Goal: Transaction & Acquisition: Purchase product/service

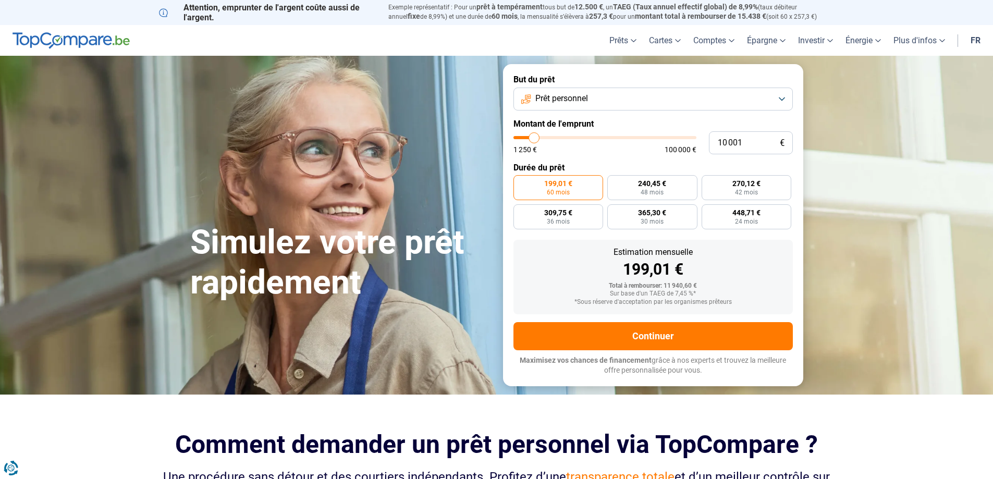
type input "44 250"
type input "44250"
click at [594, 138] on input "range" at bounding box center [604, 137] width 183 height 3
radio input "false"
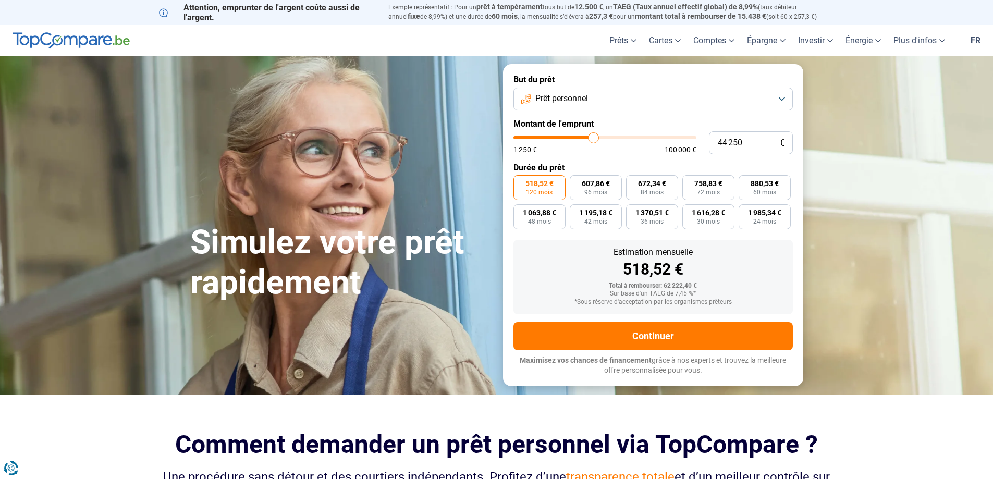
type input "35 000"
type input "35000"
click at [578, 136] on input "range" at bounding box center [604, 137] width 183 height 3
click at [778, 189] on label "696,47 € 60 mois" at bounding box center [765, 187] width 52 height 25
click at [745, 182] on input "696,47 € 60 mois" at bounding box center [742, 178] width 7 height 7
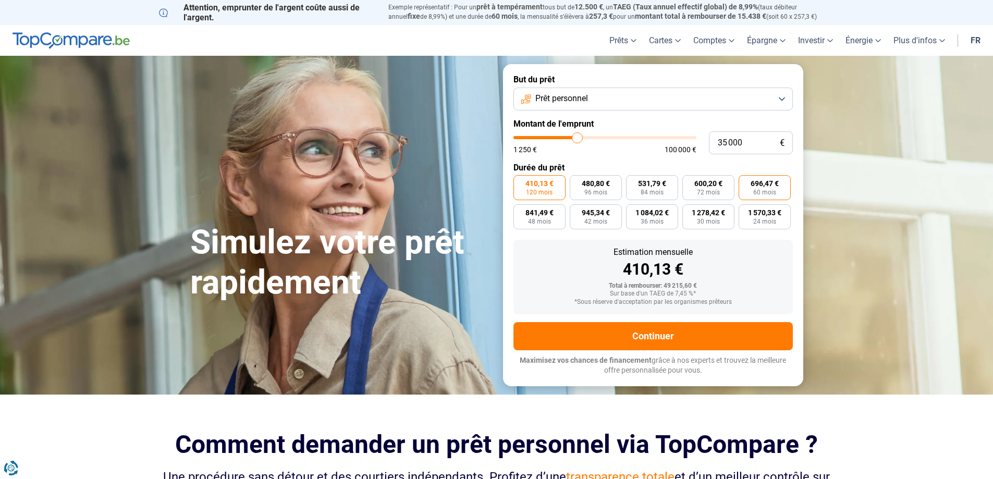
radio input "true"
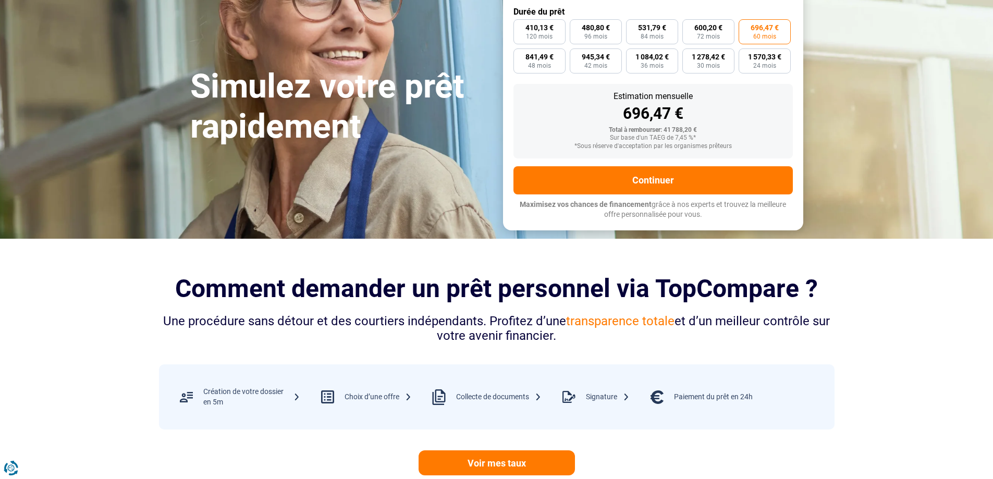
scroll to position [156, 0]
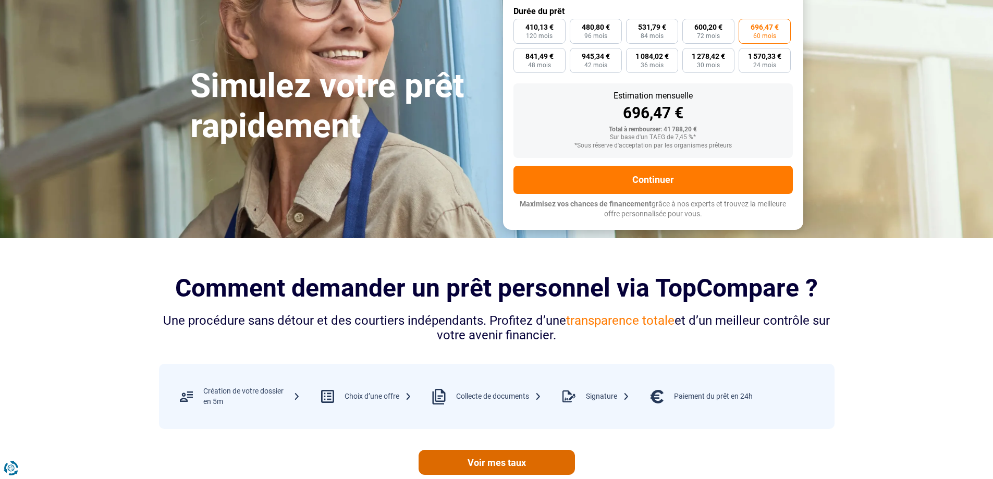
click at [502, 462] on link "Voir mes taux" at bounding box center [497, 462] width 156 height 25
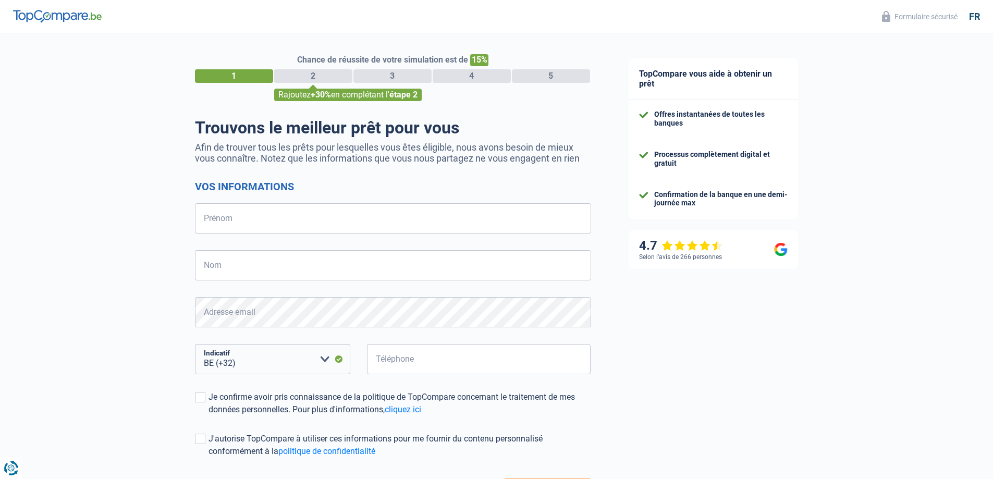
select select "32"
click at [423, 227] on input "Prénom" at bounding box center [393, 218] width 396 height 30
type input "Vincent"
type input "THOMAS"
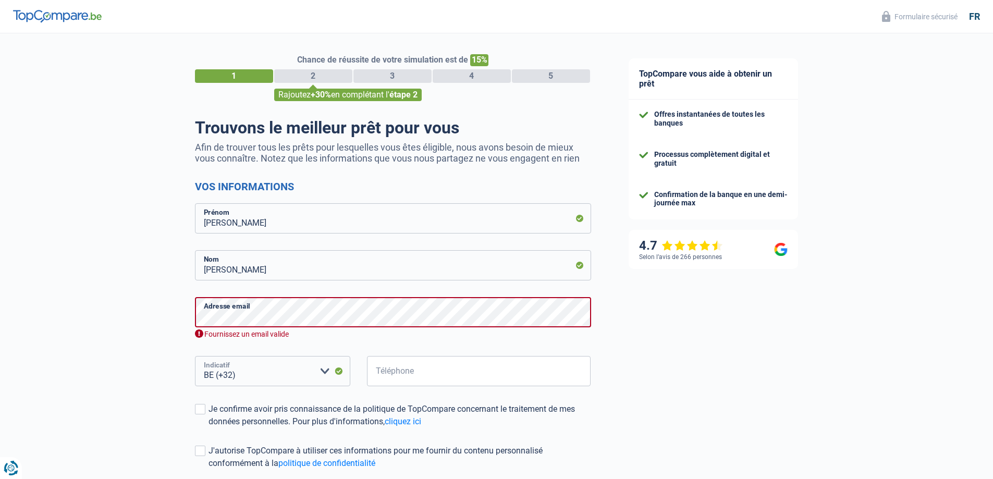
click at [275, 362] on select "BE (+32) LU (+352) Veuillez sélectionner une option" at bounding box center [272, 371] width 155 height 30
click at [195, 357] on select "BE (+32) LU (+352) Veuillez sélectionner une option" at bounding box center [272, 371] width 155 height 30
click at [455, 376] on input "Téléphone" at bounding box center [479, 371] width 224 height 30
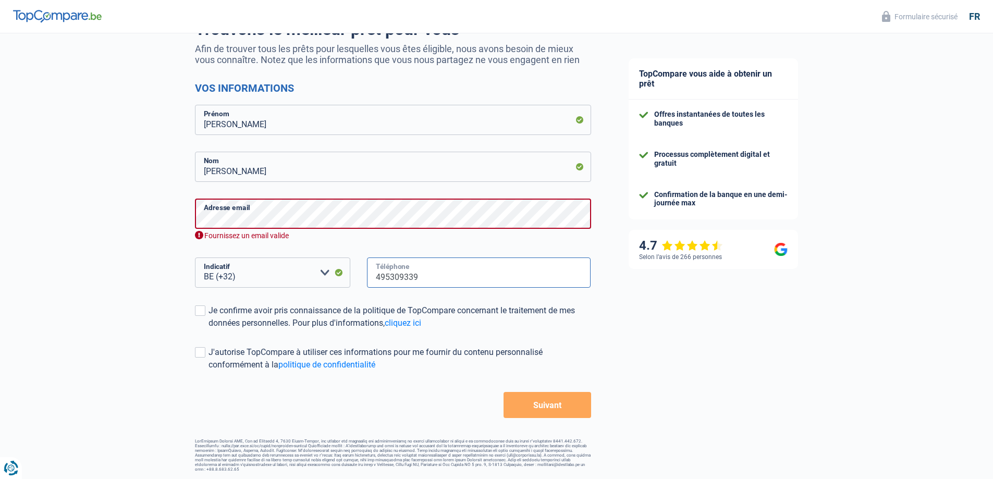
scroll to position [99, 0]
type input "495309339"
click at [201, 312] on span at bounding box center [200, 310] width 10 height 10
click at [209, 329] on input "Je confirme avoir pris connaissance de la politique de TopCompare concernant le…" at bounding box center [209, 329] width 0 height 0
click at [203, 353] on span at bounding box center [200, 352] width 10 height 10
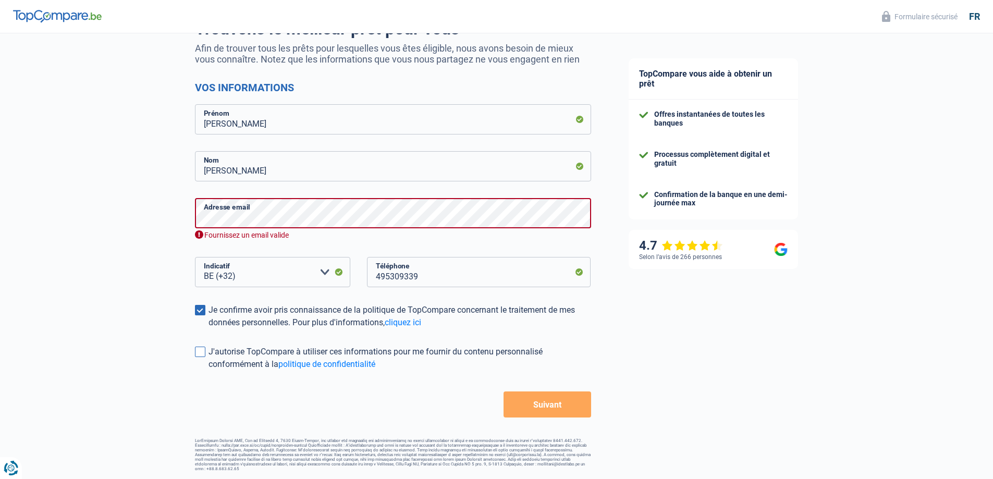
click at [209, 371] on input "J'autorise TopCompare à utiliser ces informations pour me fournir du contenu pe…" at bounding box center [209, 371] width 0 height 0
click at [533, 412] on button "Suivant" at bounding box center [547, 404] width 87 height 26
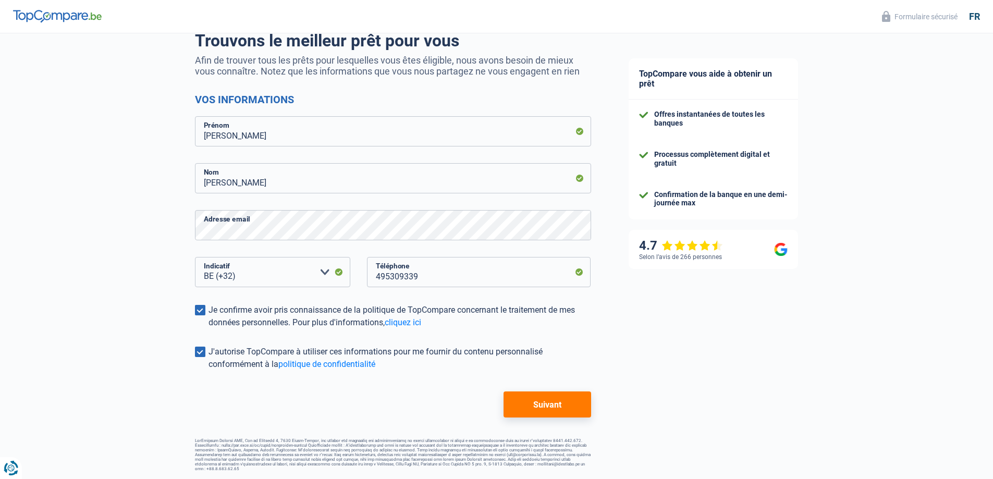
click at [535, 405] on button "Suivant" at bounding box center [547, 404] width 87 height 26
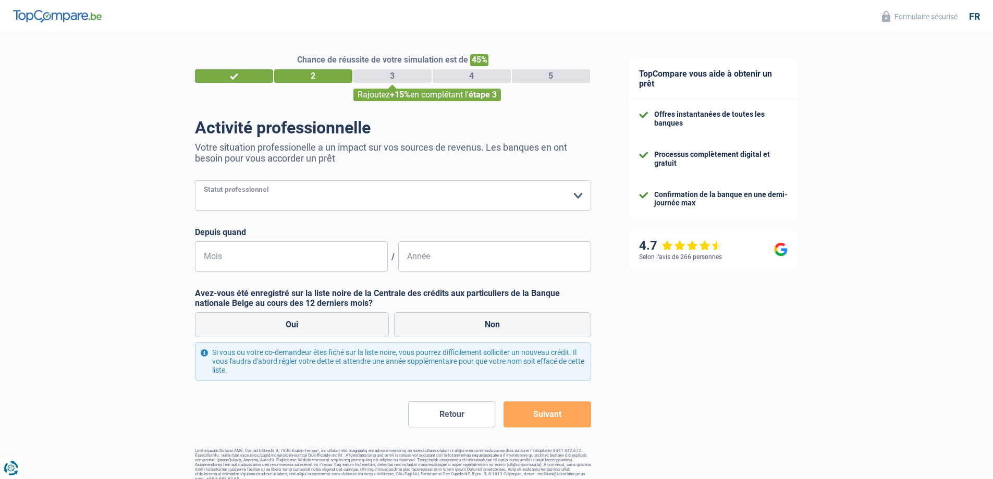
click at [579, 197] on select "Ouvrier Employé privé Employé public Invalide Indépendant Pensionné Chômeur Mut…" at bounding box center [393, 195] width 396 height 30
select select "retired"
click at [195, 181] on select "Ouvrier Employé privé Employé public Invalide Indépendant Pensionné Chômeur Mut…" at bounding box center [393, 195] width 396 height 30
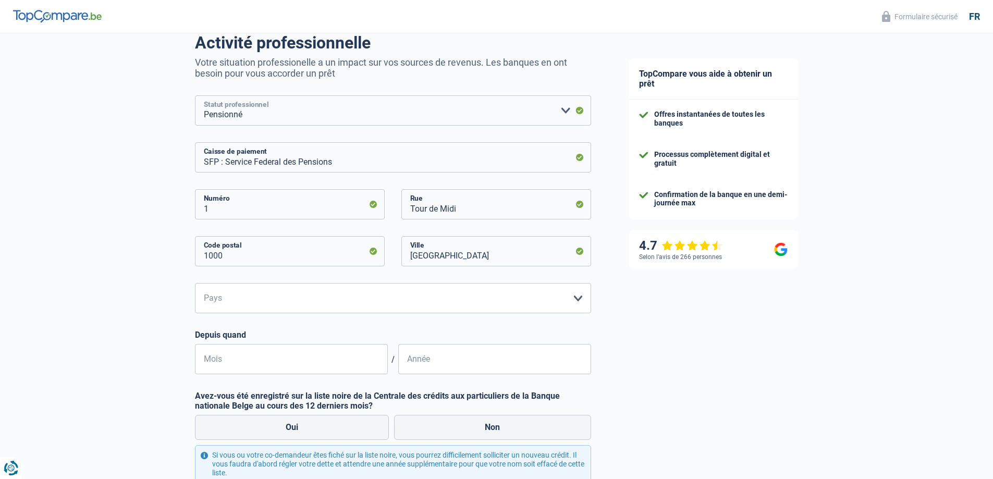
scroll to position [87, 0]
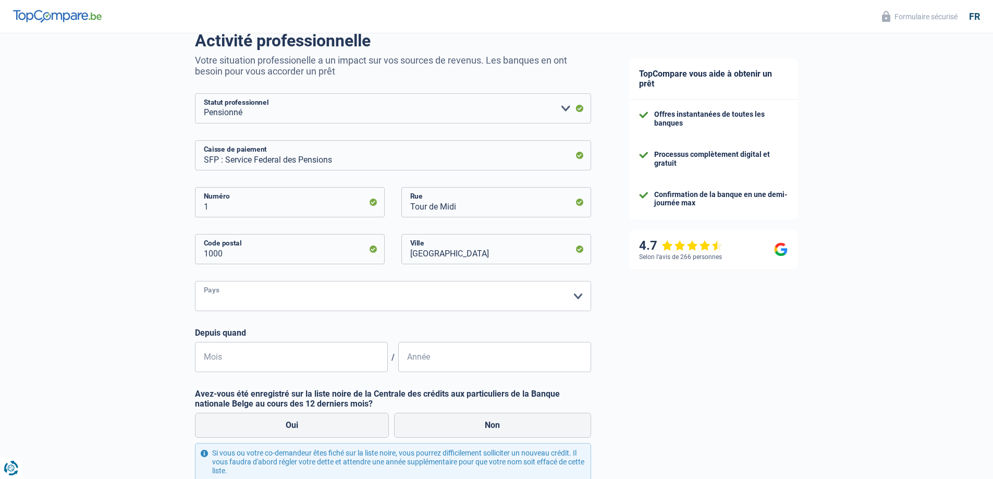
drag, startPoint x: 581, startPoint y: 301, endPoint x: 542, endPoint y: 305, distance: 39.4
click at [580, 301] on select "Belgique Luxembourg Veuillez sélectionner une option" at bounding box center [393, 296] width 396 height 30
select select "BE"
click at [195, 282] on select "Belgique Luxembourg Veuillez sélectionner une option" at bounding box center [393, 296] width 396 height 30
click at [462, 430] on label "Non" at bounding box center [492, 425] width 197 height 25
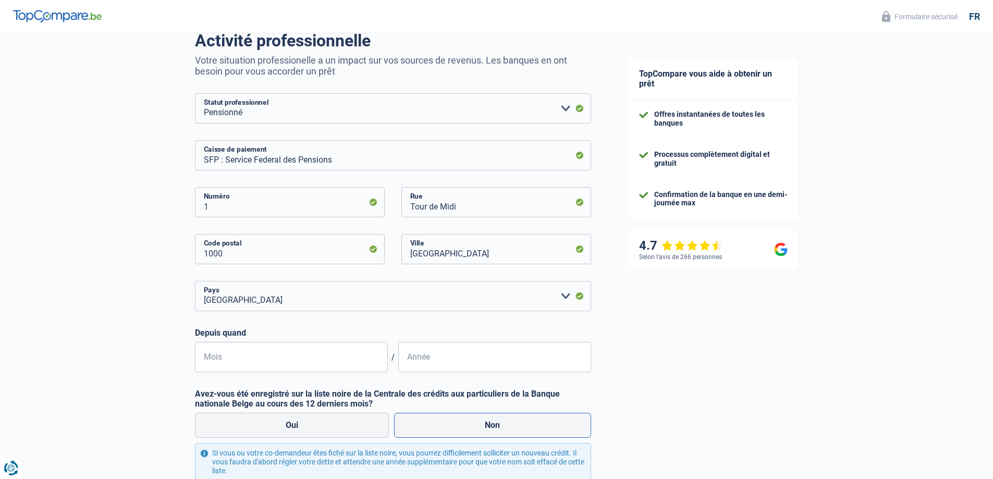
click at [462, 430] on input "Non" at bounding box center [492, 425] width 197 height 25
radio input "true"
click at [255, 356] on input "Mois" at bounding box center [291, 357] width 193 height 30
type input "10"
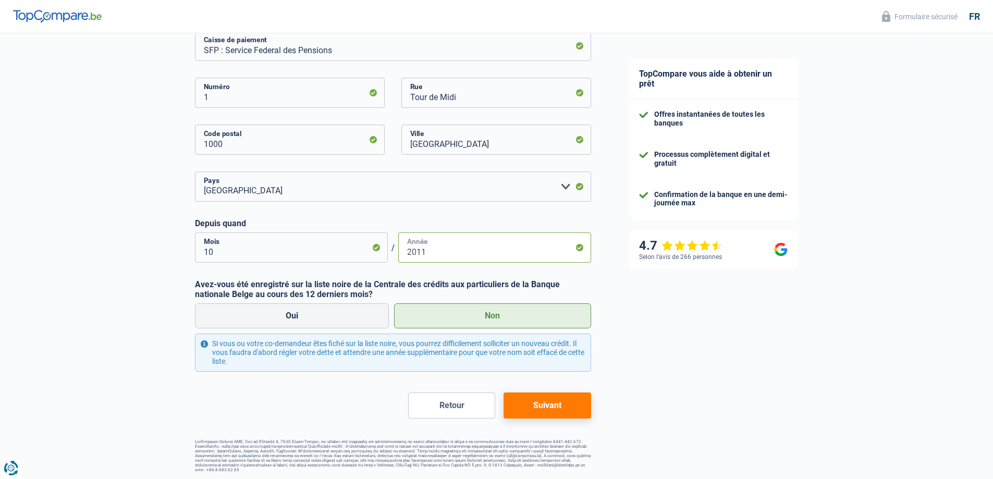
scroll to position [198, 0]
type input "2011"
click at [542, 411] on button "Suivant" at bounding box center [547, 404] width 87 height 26
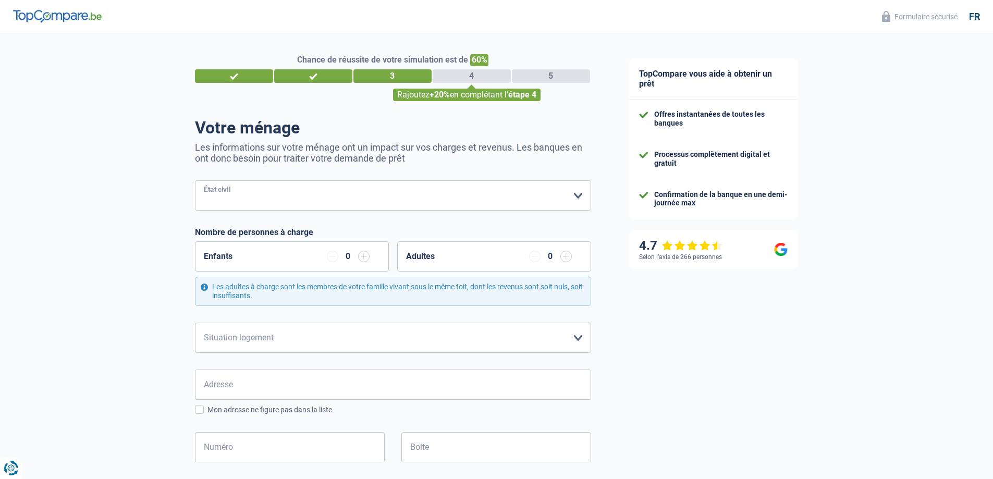
click at [576, 197] on select "Célibataire Marié(e) Cohabitant(e) légal(e) Divorcé(e) Veuf(ve) Séparé (de fait…" at bounding box center [393, 195] width 396 height 30
select select "divorced"
click at [195, 181] on select "Célibataire Marié(e) Cohabitant(e) légal(e) Divorcé(e) Veuf(ve) Séparé (de fait…" at bounding box center [393, 195] width 396 height 30
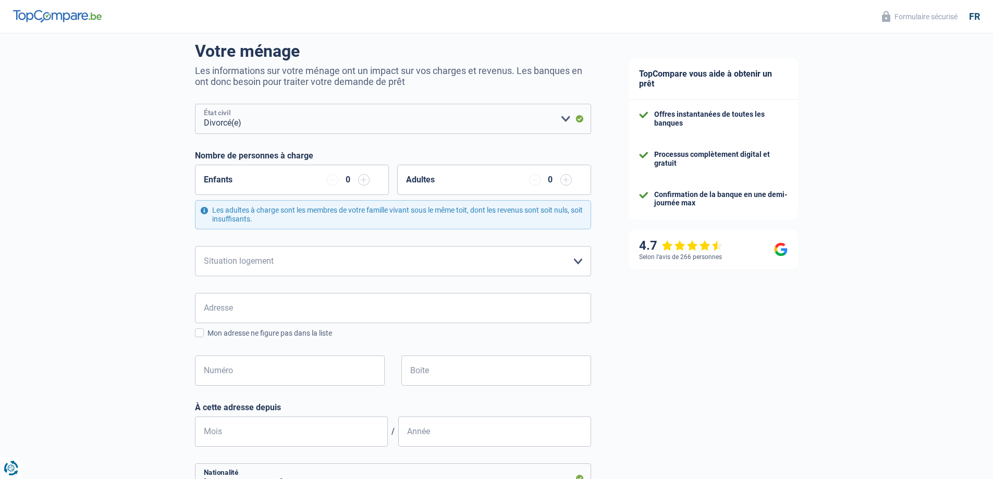
scroll to position [104, 0]
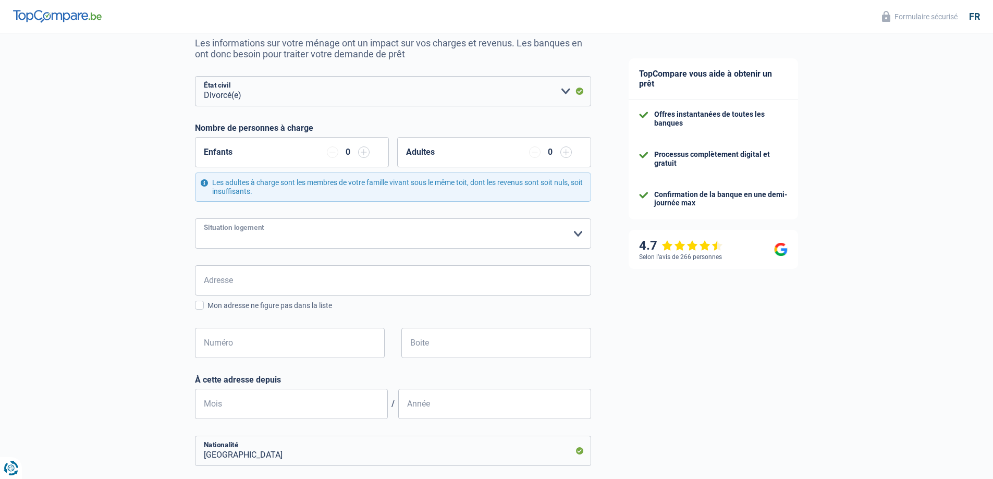
click at [581, 235] on select "Locataire Propriétaire avec prêt hypothécaire Propriétaire sans prêt hypothécai…" at bounding box center [393, 233] width 396 height 30
select select "ownerWithoutMortgage"
click at [195, 219] on select "Locataire Propriétaire avec prêt hypothécaire Propriétaire sans prêt hypothécai…" at bounding box center [393, 233] width 396 height 30
click at [237, 287] on input "Adresse" at bounding box center [393, 280] width 396 height 30
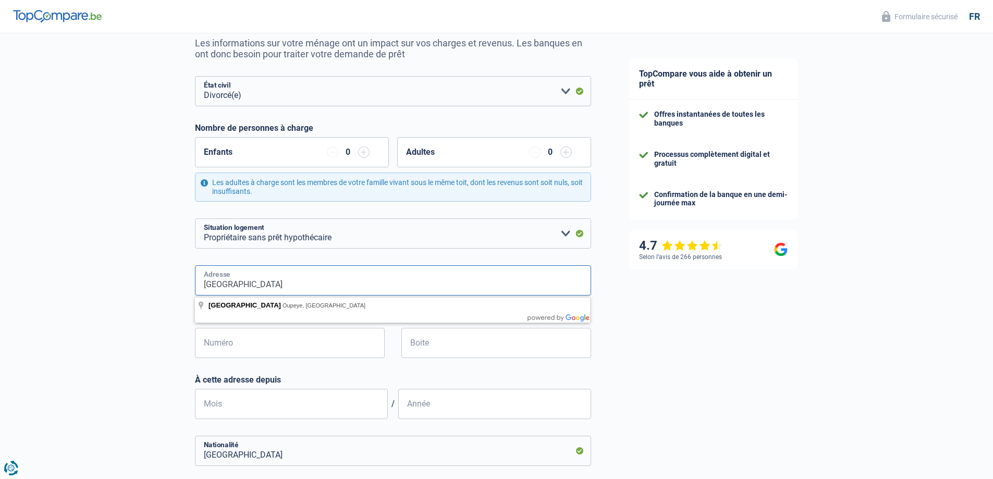
type input "rue du Sartay"
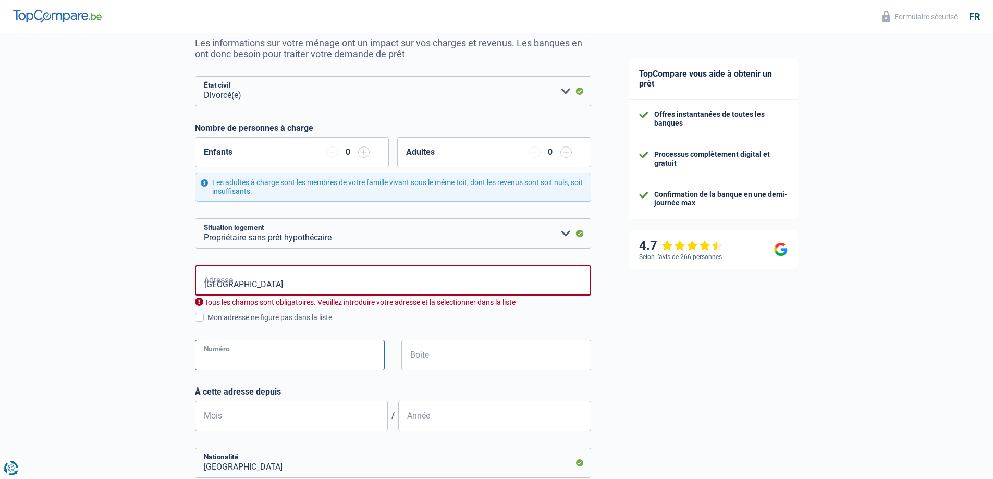
click at [225, 348] on input "Numéro" at bounding box center [290, 355] width 190 height 30
type input "8"
click at [250, 412] on input "Mois" at bounding box center [291, 416] width 193 height 30
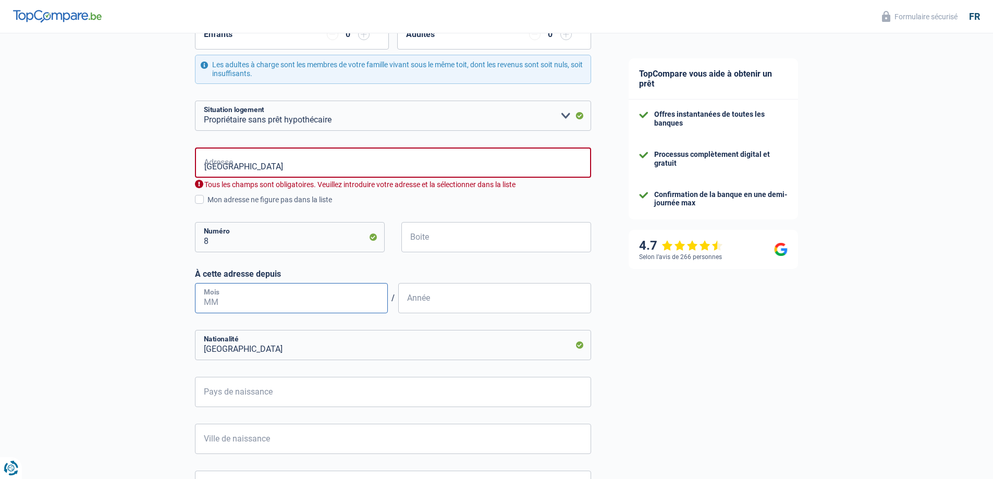
scroll to position [226, 0]
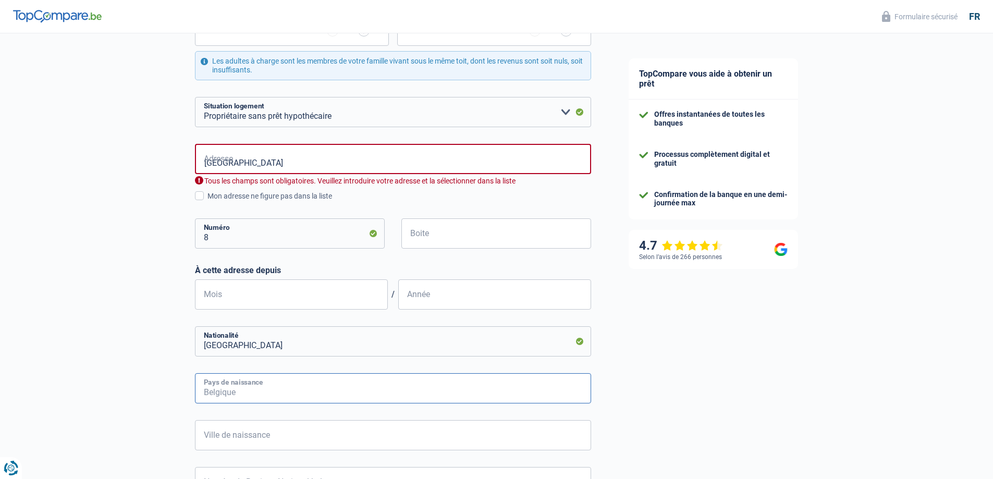
click at [259, 389] on input "Pays de naissance" at bounding box center [393, 388] width 396 height 30
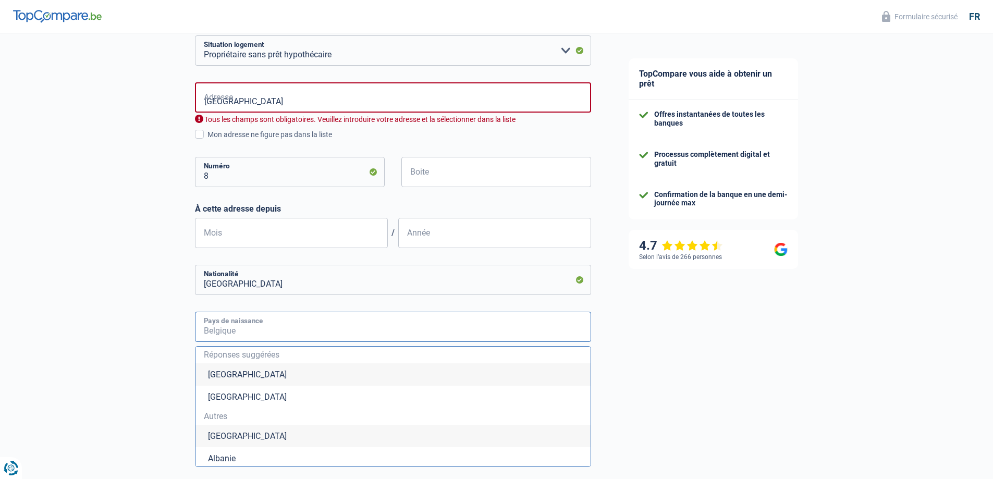
scroll to position [278, 0]
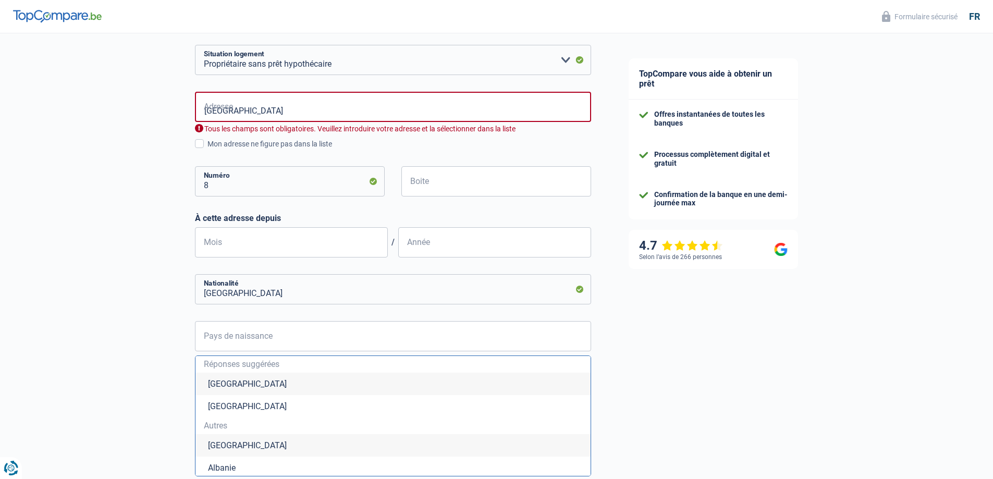
click at [228, 382] on li "Belgique" at bounding box center [392, 384] width 395 height 22
type input "Belgique"
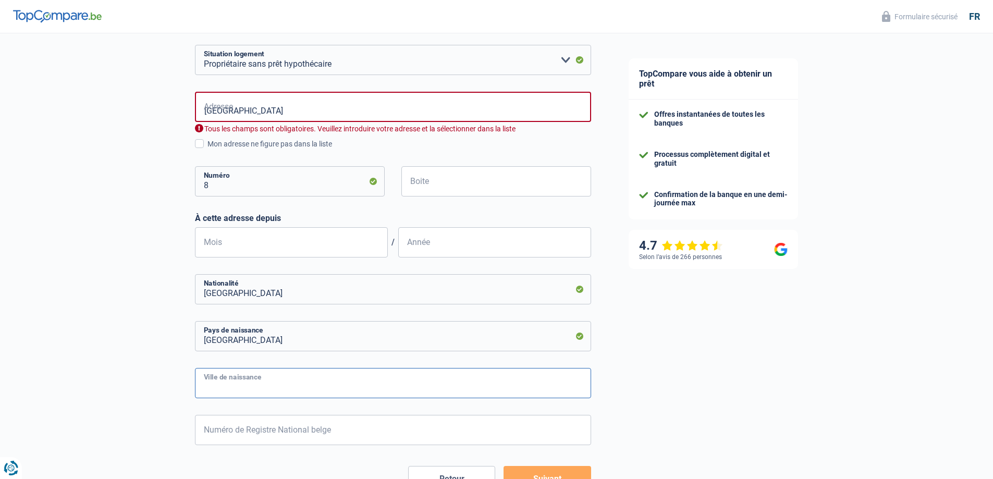
click at [248, 380] on input "Ville de naissance" at bounding box center [393, 383] width 396 height 30
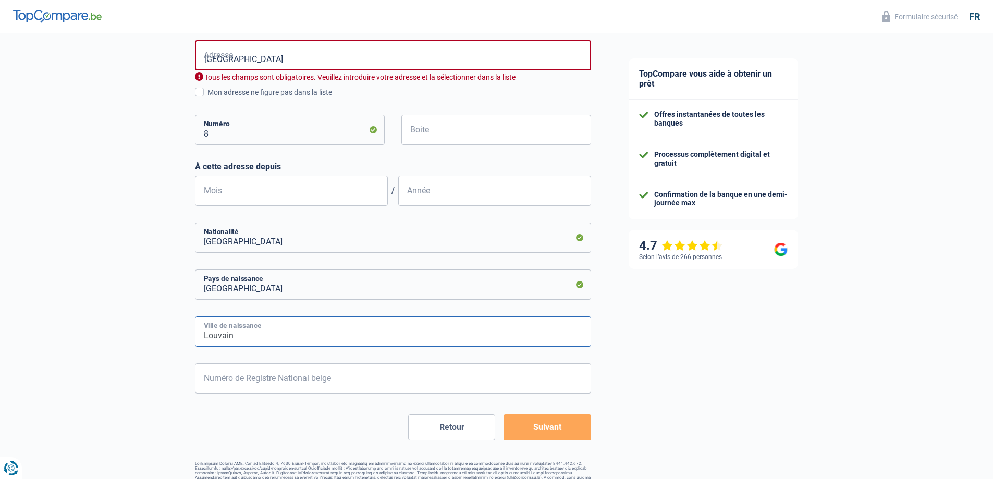
scroll to position [330, 0]
type input "Louvain"
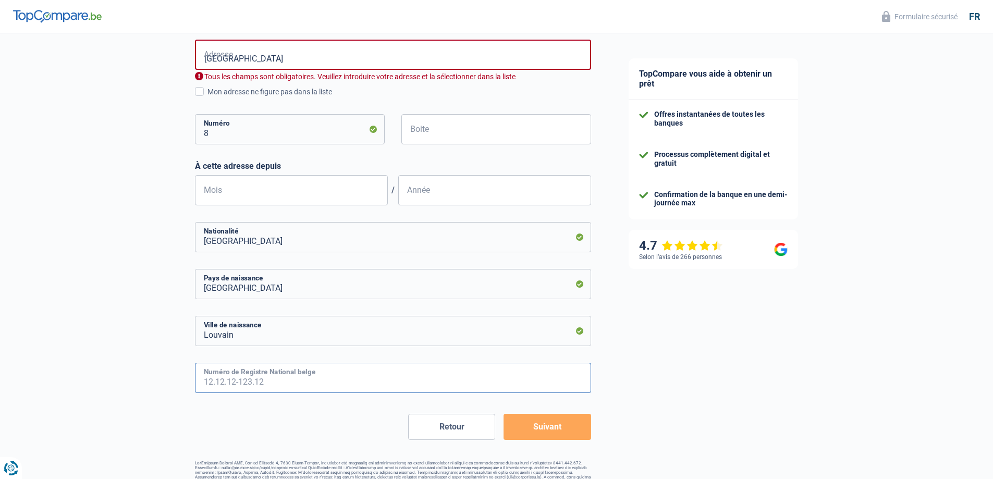
click at [259, 378] on input "Numéro de Registre National belge" at bounding box center [393, 378] width 396 height 30
type input "55.08.03-063.51"
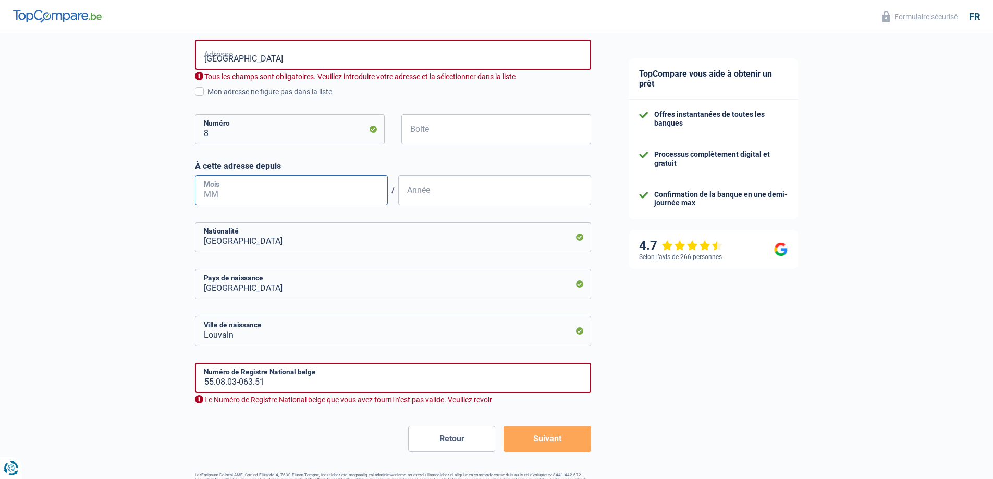
click at [246, 192] on input "Mois" at bounding box center [291, 190] width 193 height 30
click at [234, 195] on input "Mois" at bounding box center [291, 190] width 193 height 30
type input "02"
type input "2015"
click at [231, 382] on input "55.08.03-063.51" at bounding box center [393, 378] width 396 height 30
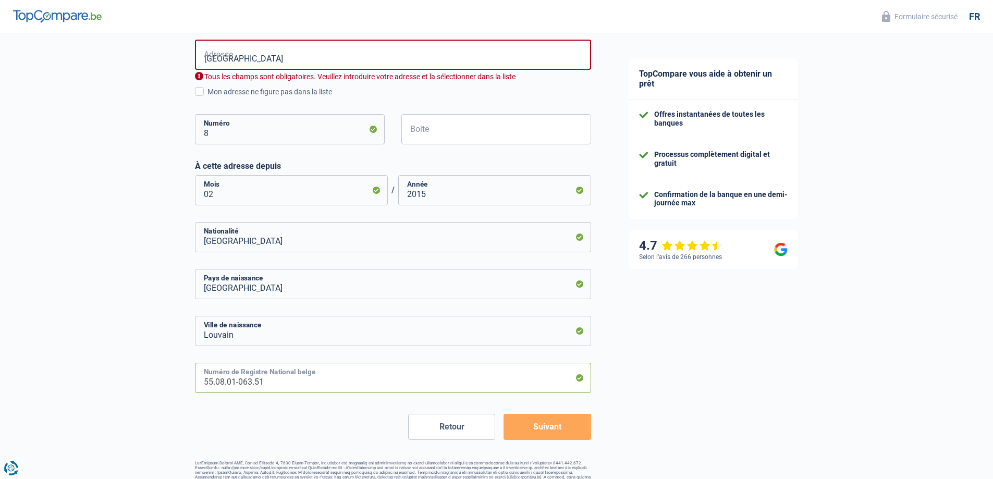
type input "55.08.01-063.51"
click at [555, 430] on button "Suivant" at bounding box center [547, 427] width 87 height 26
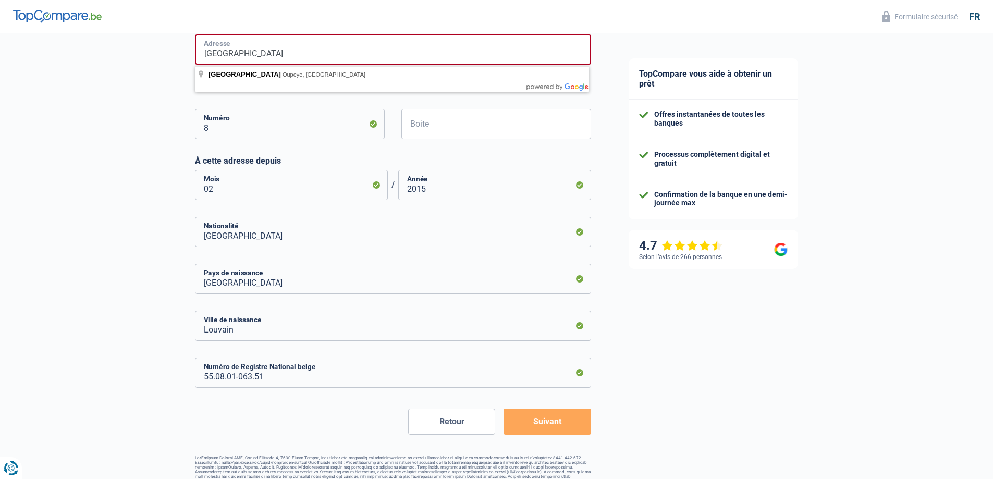
click at [283, 54] on input "rue du Sartay" at bounding box center [393, 49] width 396 height 30
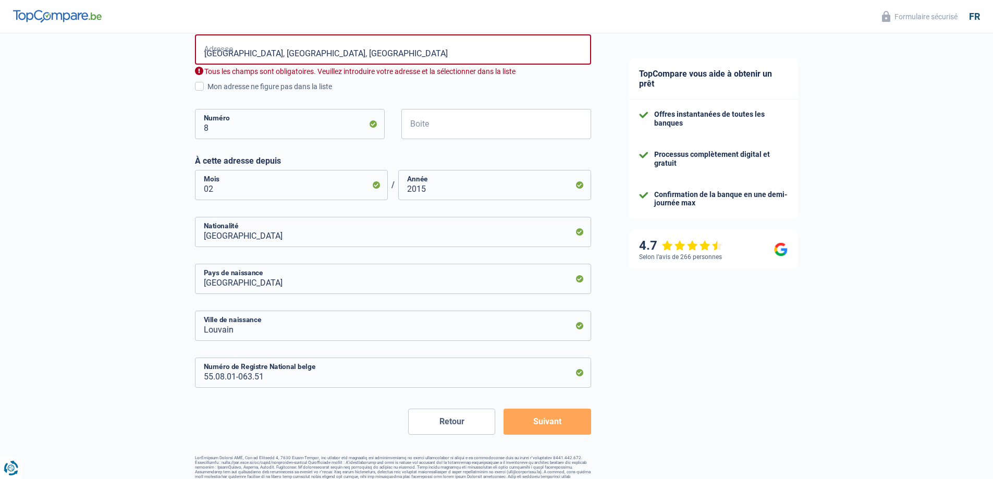
type input "Rue du Sartay, 4682, Oupeye, BE"
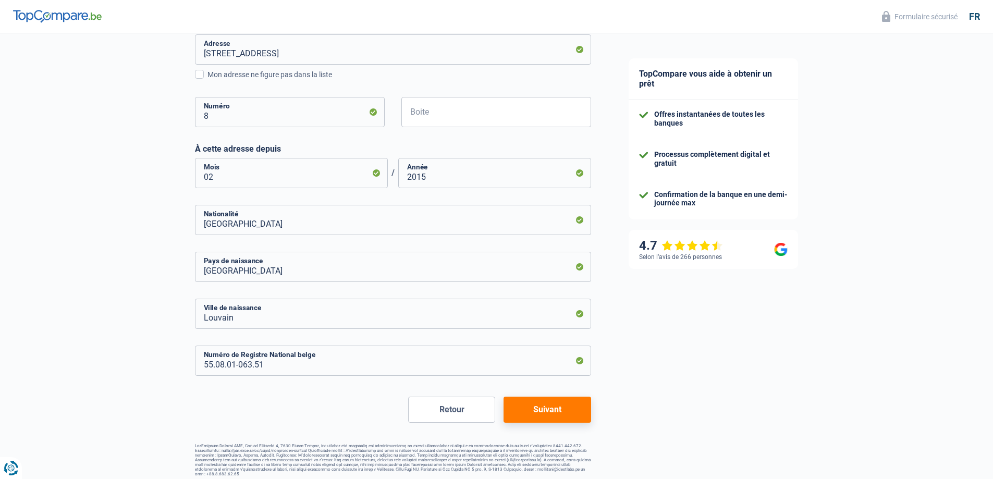
click at [527, 410] on button "Suivant" at bounding box center [547, 410] width 87 height 26
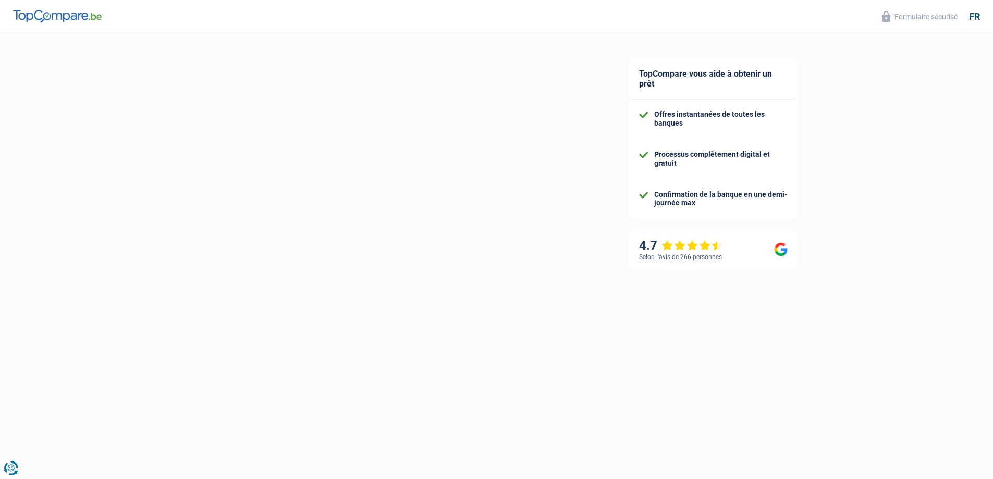
select select "pension"
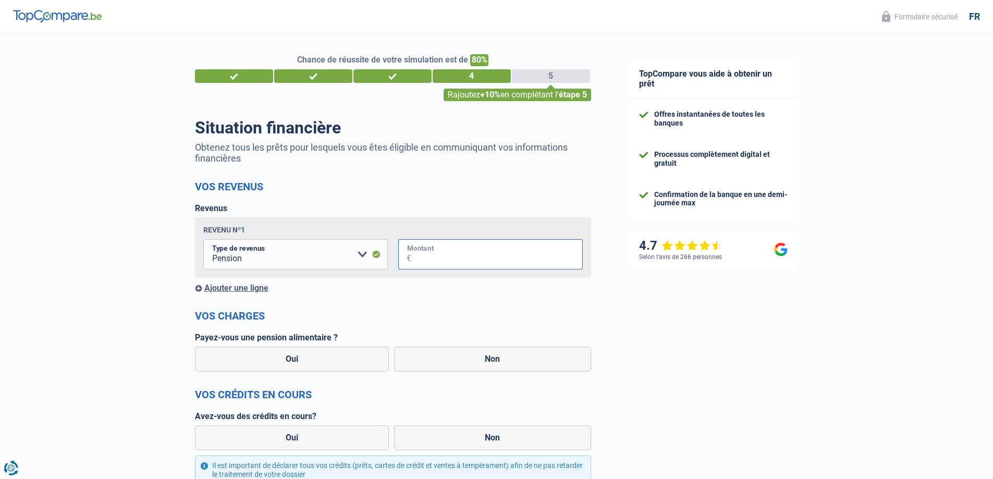
click at [428, 251] on input "Montant" at bounding box center [497, 254] width 172 height 30
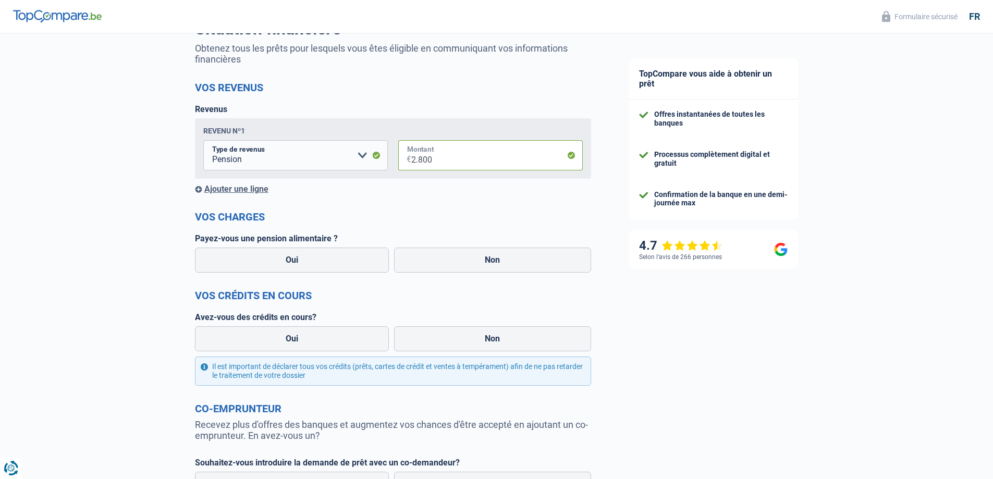
scroll to position [104, 0]
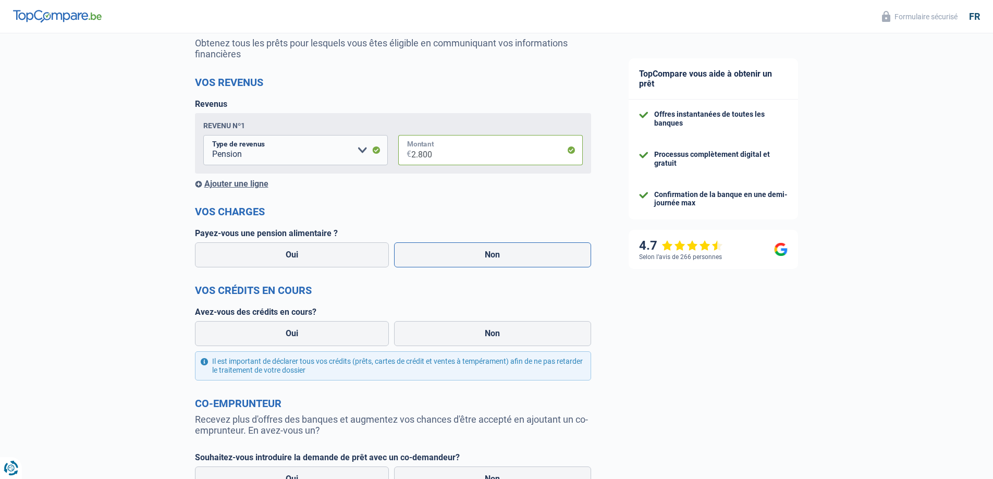
type input "2.800"
click at [483, 255] on label "Non" at bounding box center [492, 254] width 197 height 25
click at [483, 255] on input "Non" at bounding box center [492, 254] width 197 height 25
radio input "true"
click at [484, 258] on label "Non" at bounding box center [492, 254] width 197 height 25
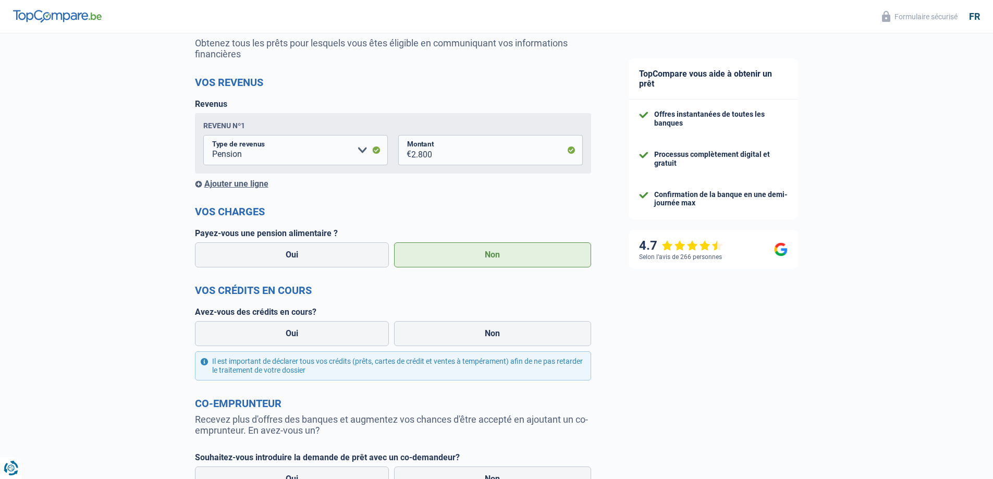
click at [484, 258] on input "Non" at bounding box center [492, 254] width 197 height 25
click at [331, 334] on label "Oui" at bounding box center [292, 333] width 194 height 25
click at [331, 334] on input "Oui" at bounding box center [292, 333] width 194 height 25
radio input "true"
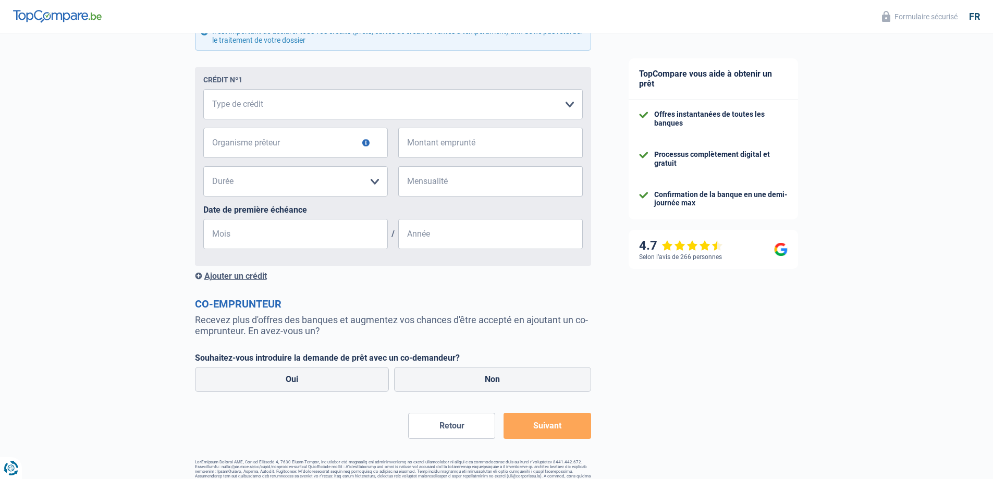
scroll to position [452, 0]
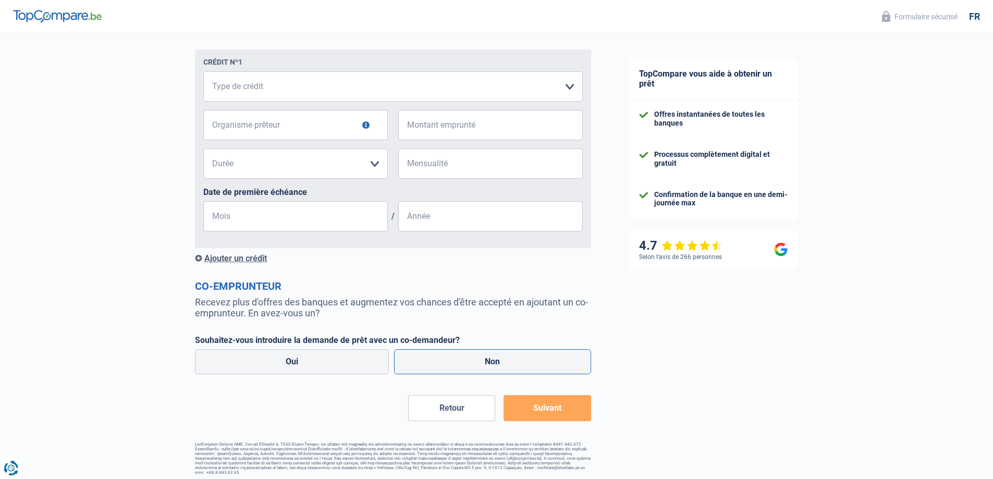
click at [513, 364] on label "Non" at bounding box center [492, 361] width 197 height 25
click at [513, 364] on input "Non" at bounding box center [492, 361] width 197 height 25
radio input "true"
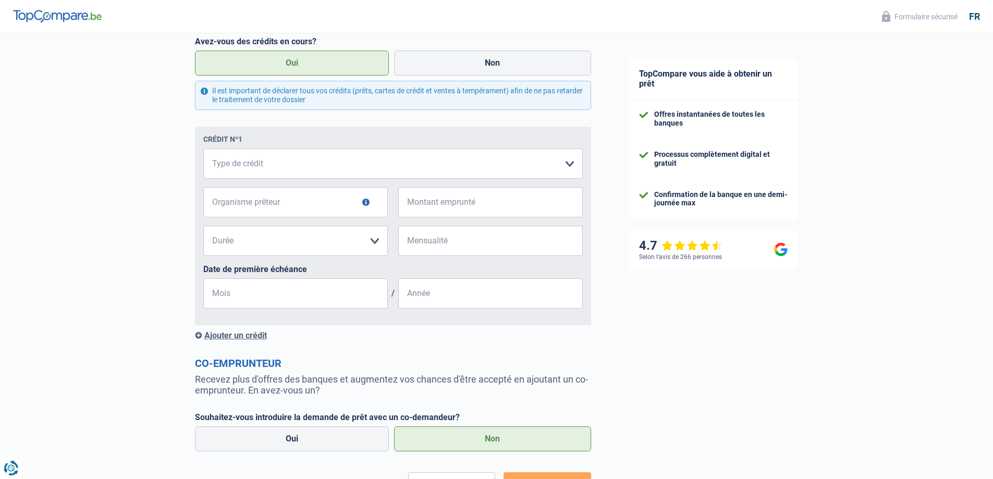
scroll to position [365, 0]
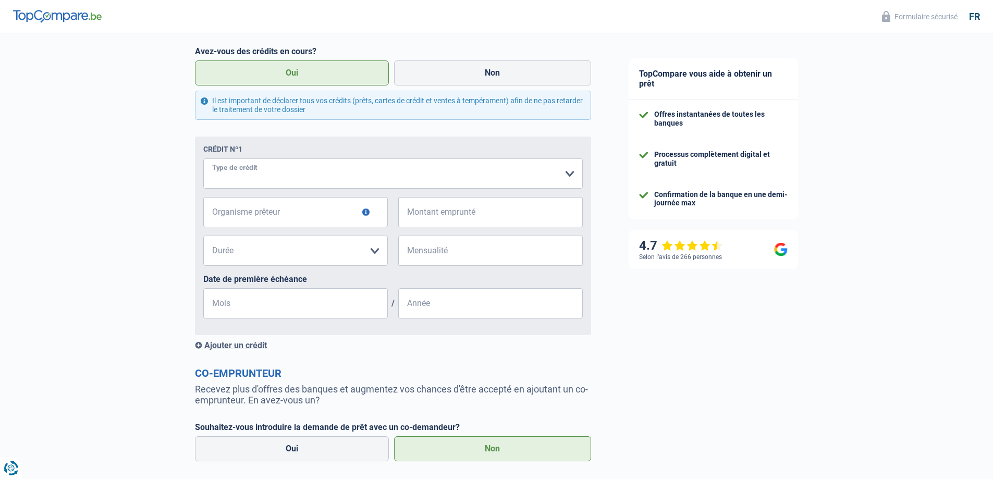
click at [570, 175] on select "Carte ou ouverture de crédit Prêt hypothécaire Vente à tempérament Prêt à tempé…" at bounding box center [393, 173] width 380 height 30
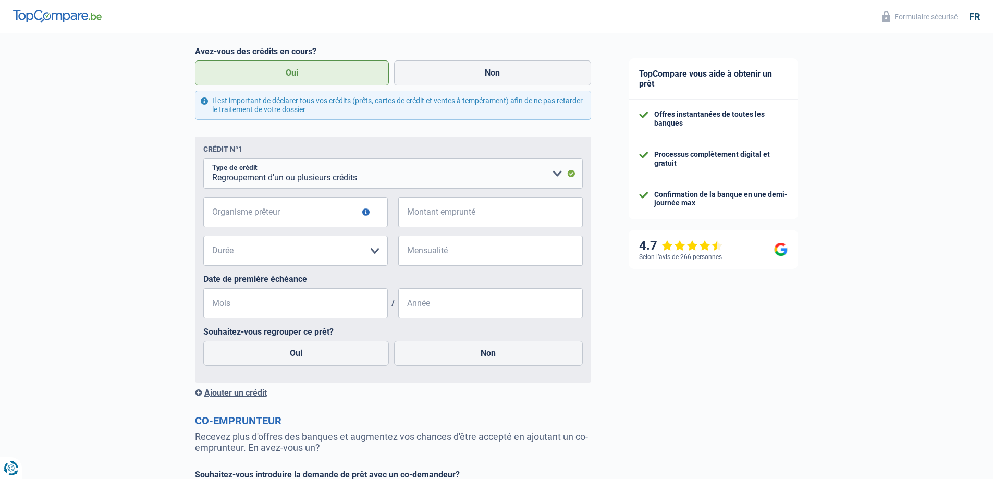
click at [365, 214] on button "button" at bounding box center [365, 212] width 7 height 7
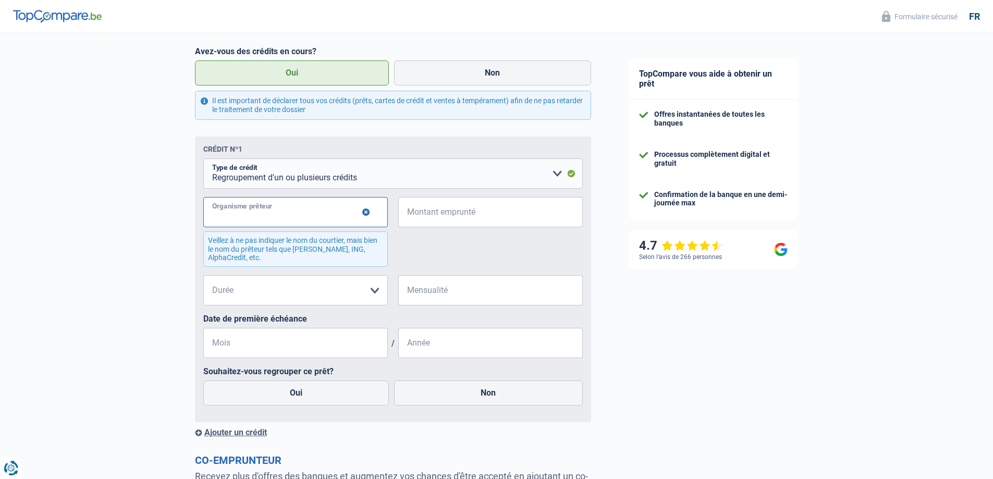
drag, startPoint x: 353, startPoint y: 219, endPoint x: 353, endPoint y: 210, distance: 9.4
click at [353, 212] on input "Organisme prêteur" at bounding box center [295, 212] width 185 height 30
click at [558, 175] on select "Carte ou ouverture de crédit Prêt hypothécaire Vente à tempérament Prêt à tempé…" at bounding box center [393, 173] width 380 height 30
select select "personalLoan"
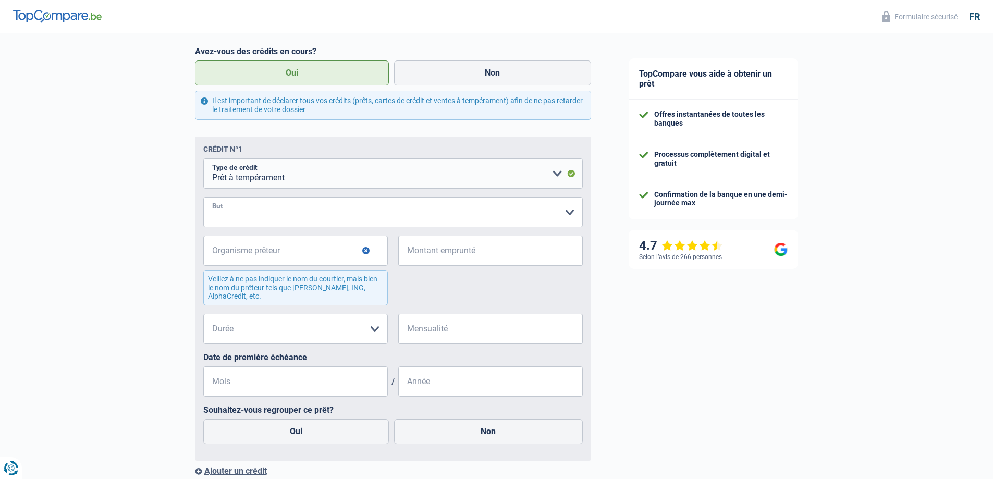
click at [268, 211] on select "Confort maison: meubles, textile, peinture, électroménager, outillage non-profe…" at bounding box center [393, 212] width 380 height 30
select select "other"
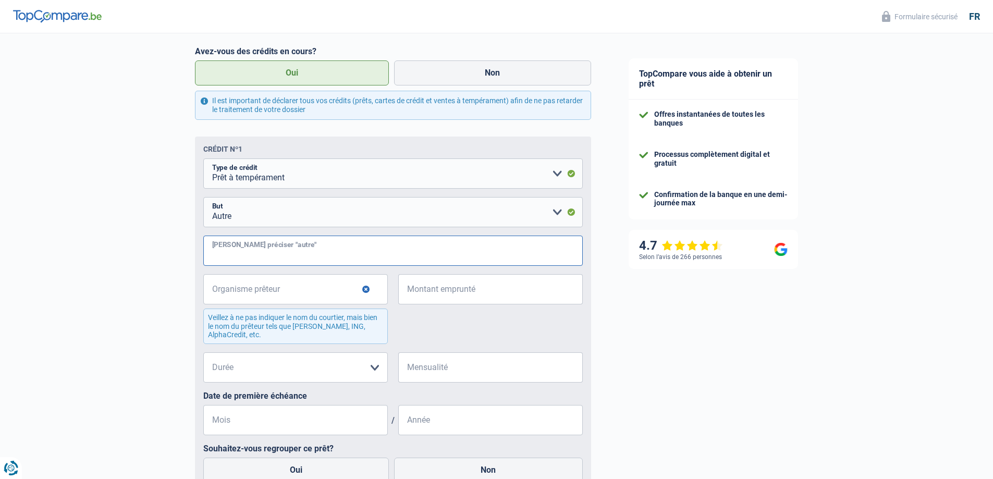
click at [306, 252] on input "Veuillez préciser "autre"" at bounding box center [393, 251] width 380 height 30
type input "A"
type input "Fait frauduleusement"
click at [292, 287] on input "Organisme prêteur" at bounding box center [295, 289] width 185 height 30
type input "Alphacrédit"
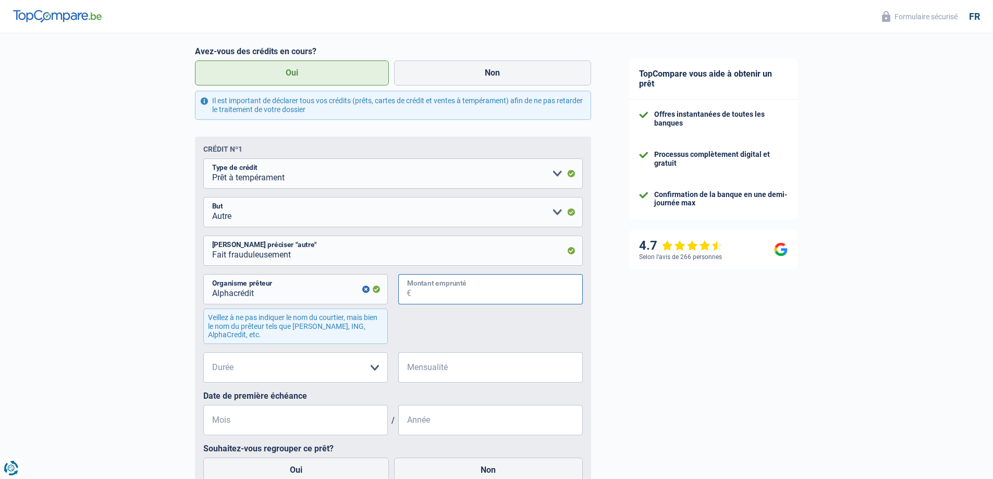
click at [436, 293] on input "Montant emprunté" at bounding box center [497, 289] width 172 height 30
type input "20.000"
click at [377, 369] on select "12 mois 18 mois 24 mois 30 mois 36 mois 42 mois 48 mois 60 mois 72 mois 84 mois…" at bounding box center [295, 367] width 185 height 30
select select "60"
click at [203, 354] on select "12 mois 18 mois 24 mois 30 mois 36 mois 42 mois 48 mois 60 mois 72 mois 84 mois…" at bounding box center [295, 367] width 185 height 30
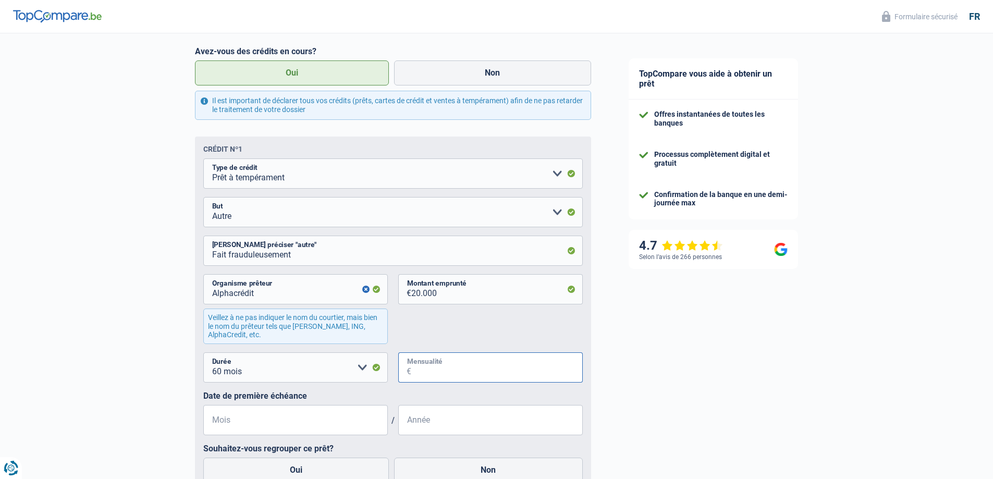
click at [451, 374] on input "Mensualité" at bounding box center [497, 367] width 172 height 30
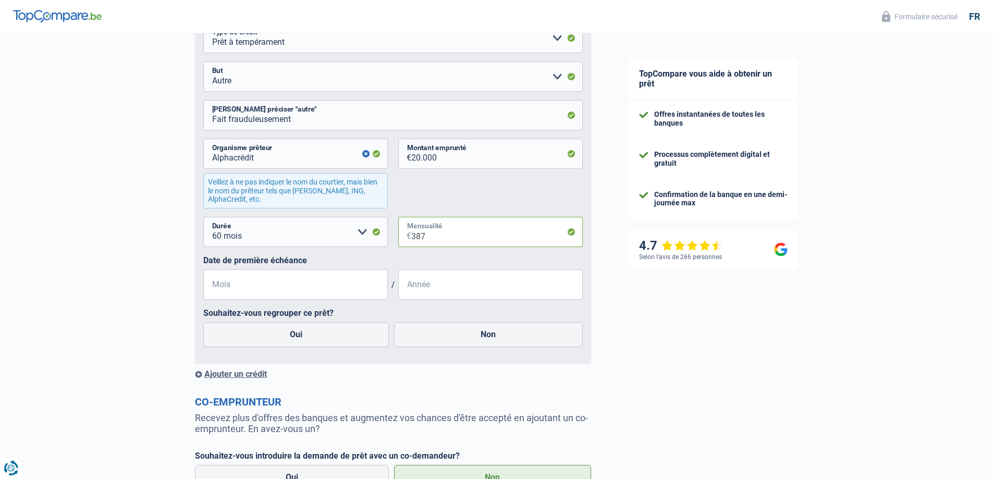
scroll to position [504, 0]
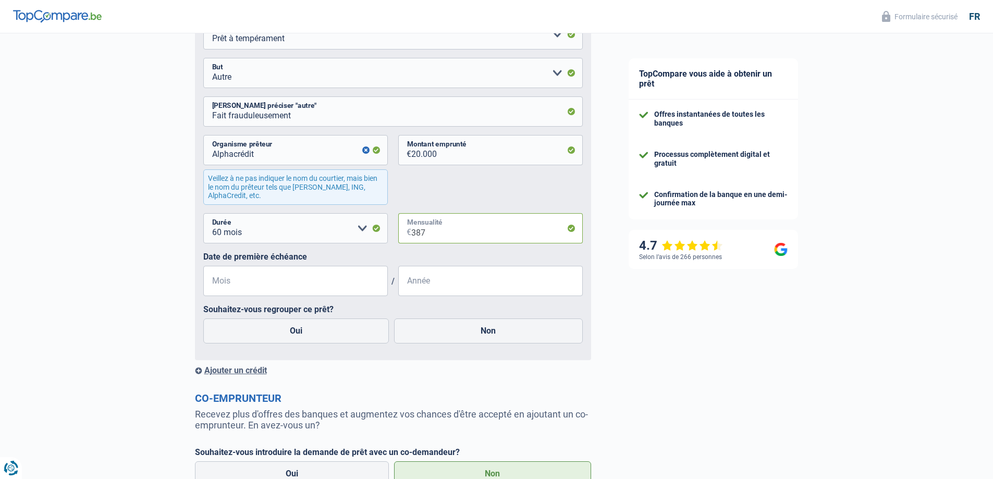
type input "387"
click at [285, 283] on input "Mois" at bounding box center [295, 281] width 185 height 30
type input "12"
type input "2023"
click at [318, 332] on label "Oui" at bounding box center [296, 331] width 186 height 25
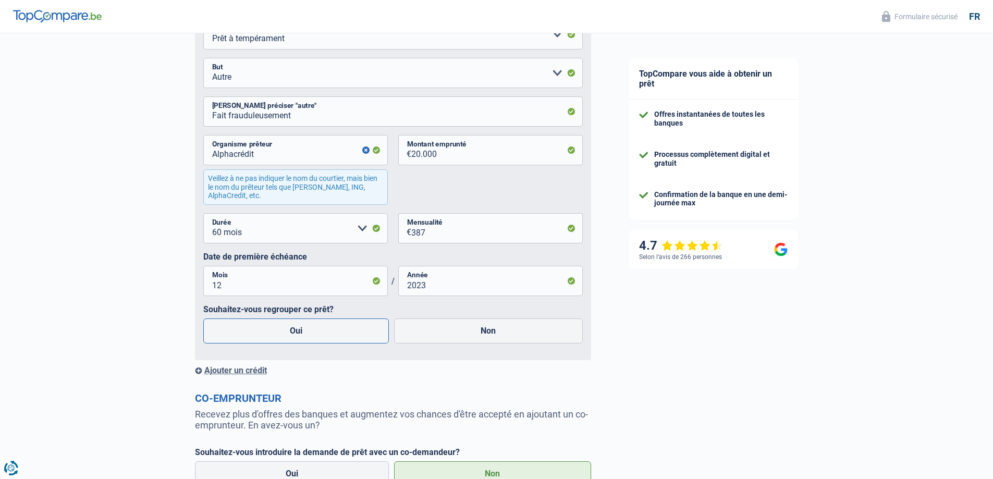
click at [318, 332] on input "Oui" at bounding box center [296, 331] width 186 height 25
radio input "true"
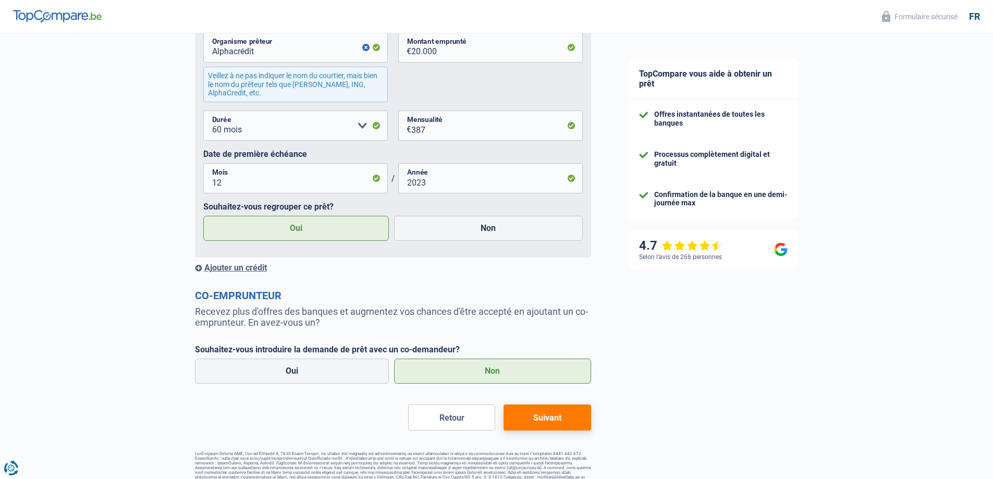
scroll to position [608, 0]
click at [484, 376] on label "Non" at bounding box center [492, 369] width 197 height 25
click at [484, 376] on input "Non" at bounding box center [492, 369] width 197 height 25
click at [553, 420] on button "Suivant" at bounding box center [547, 416] width 87 height 26
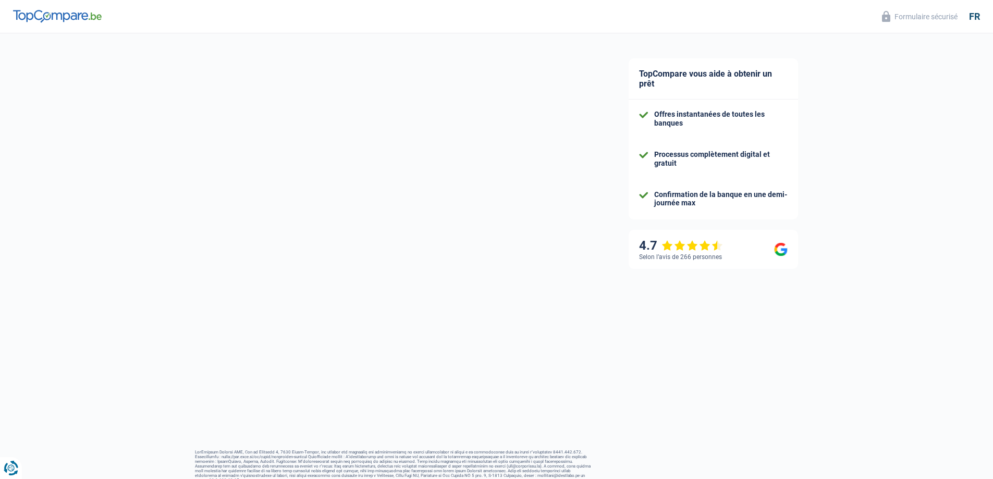
scroll to position [17, 0]
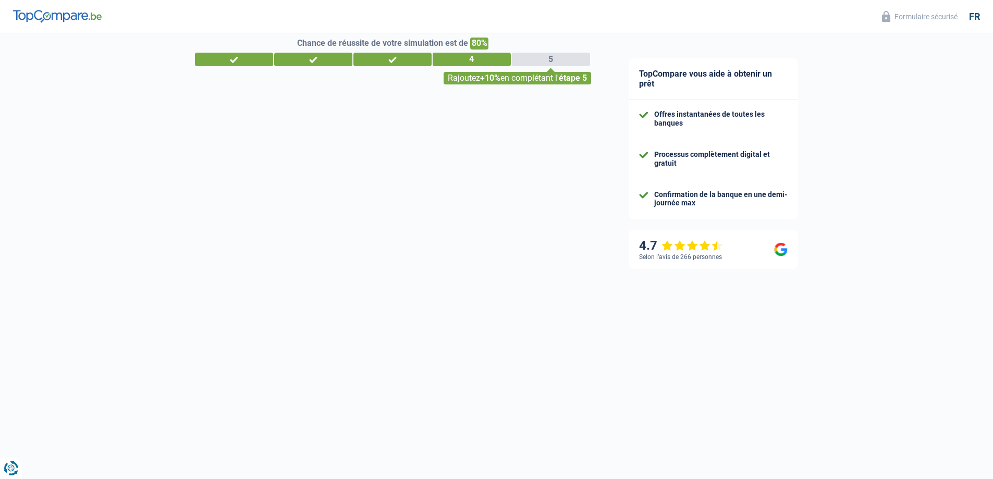
select select "refinancing"
select select "60"
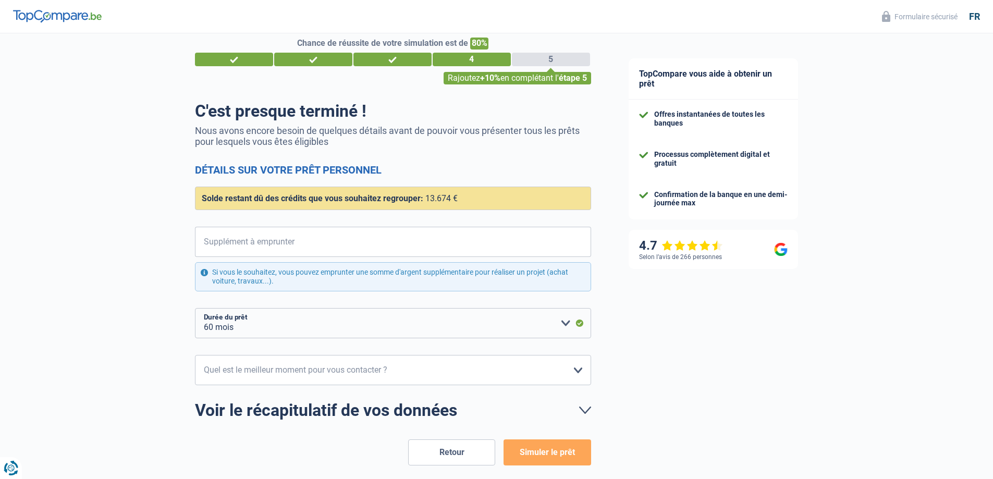
scroll to position [0, 0]
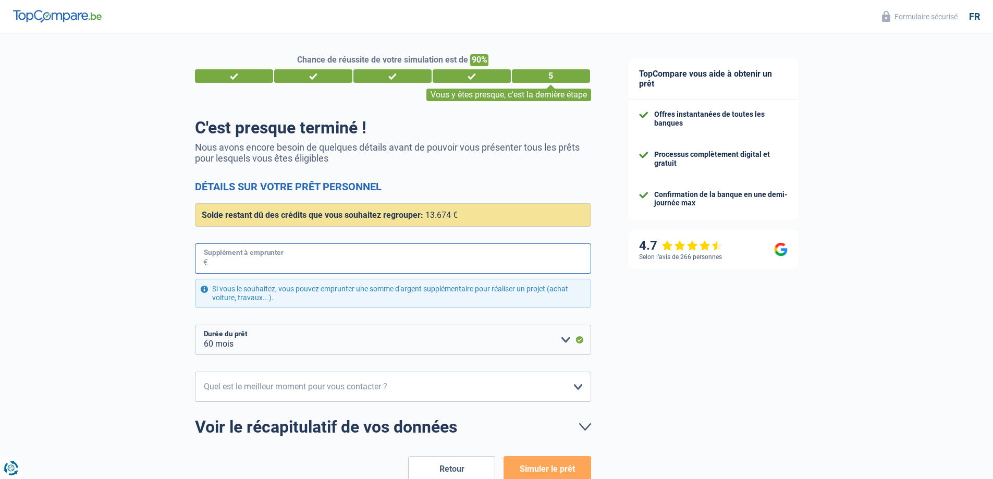
click at [337, 255] on input "Supplément à emprunter" at bounding box center [399, 258] width 383 height 30
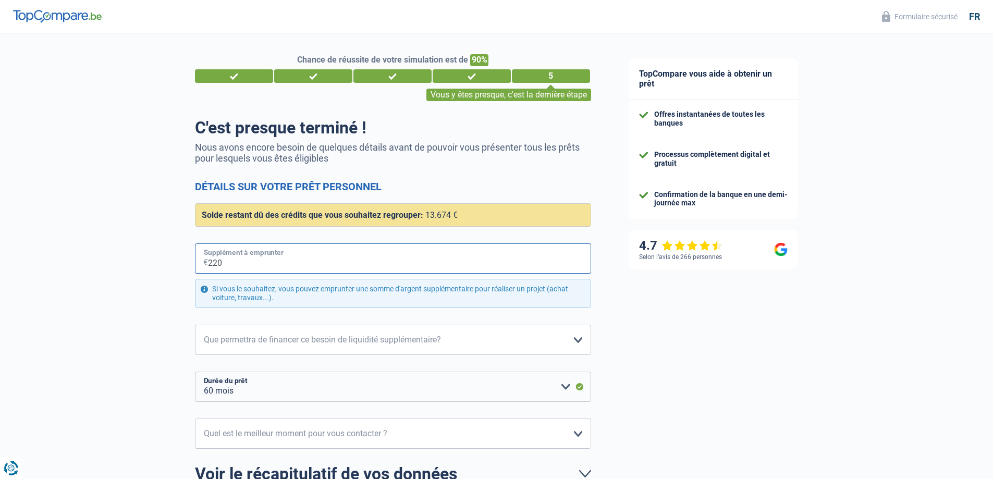
type input "2.200"
select select "84"
type input "22.000"
select select "120"
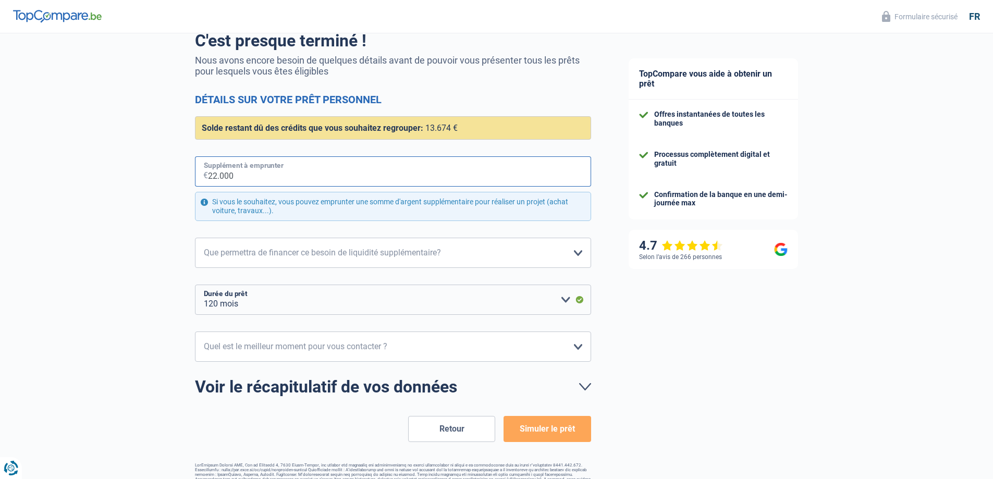
scroll to position [104, 0]
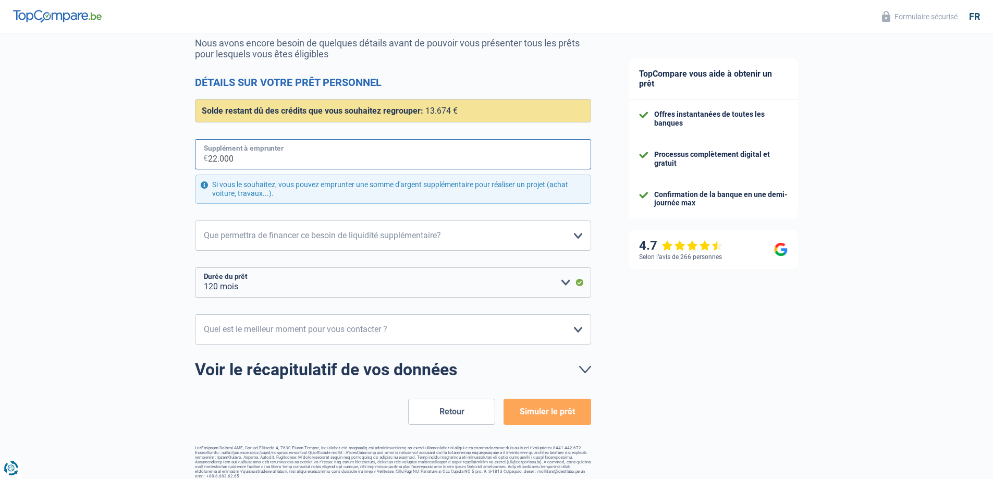
drag, startPoint x: 230, startPoint y: 162, endPoint x: 148, endPoint y: 151, distance: 83.2
click at [148, 151] on div "Chance de réussite de votre simulation est de 90% 1 2 3 4 5 Vous y êtes presque…" at bounding box center [305, 204] width 610 height 558
type input "3"
select select "60"
type input "35.000"
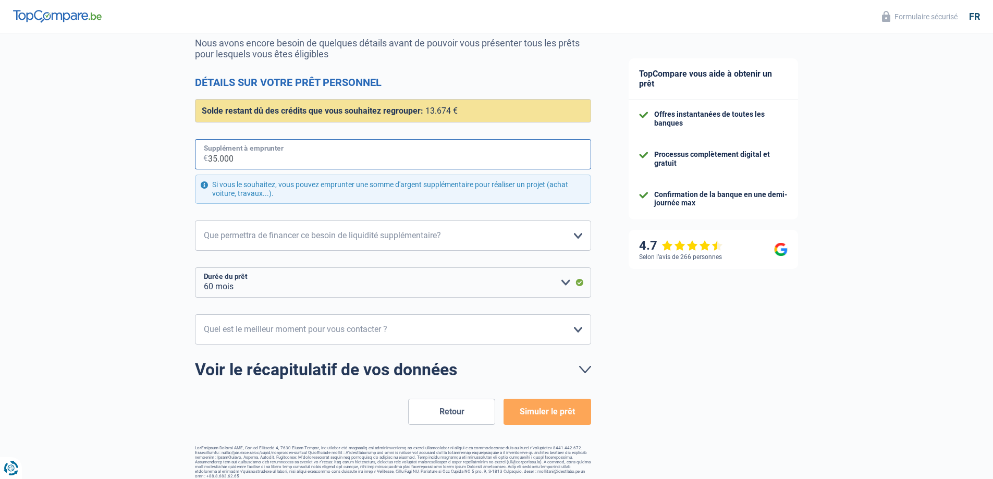
select select "120"
type input "35.000"
click at [581, 237] on select "Confort maison: meubles, textile, peinture, électroménager, outillage non-profe…" at bounding box center [393, 236] width 396 height 30
select select "other"
click at [195, 221] on select "Confort maison: meubles, textile, peinture, électroménager, outillage non-profe…" at bounding box center [393, 236] width 396 height 30
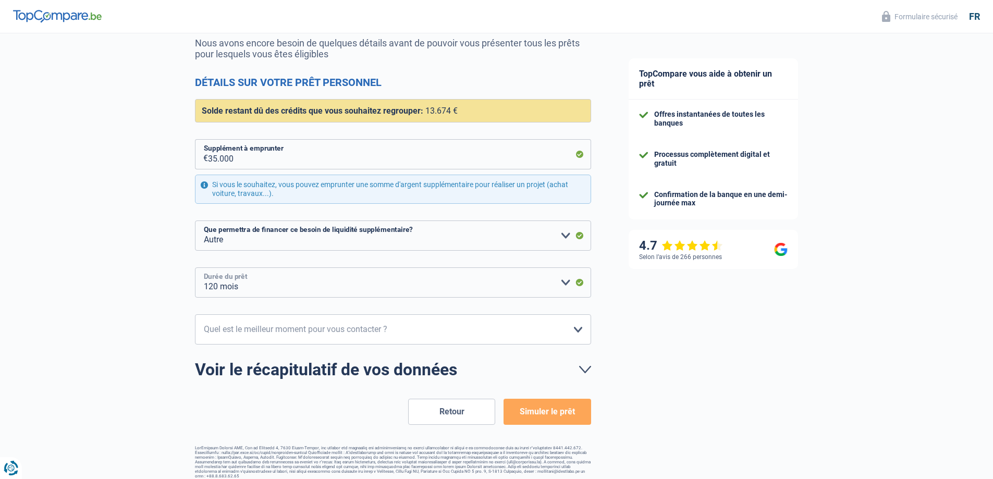
click at [566, 283] on select "12 mois 18 mois 24 mois 30 mois 36 mois 42 mois 48 mois 60 mois 72 mois 84 mois…" at bounding box center [393, 282] width 396 height 30
select select "60"
click at [195, 268] on select "12 mois 18 mois 24 mois 30 mois 36 mois 42 mois 48 mois 60 mois 72 mois 84 mois…" at bounding box center [393, 282] width 396 height 30
click at [577, 327] on select "10h-12h 12h-14h 14h-16h 16h-18h Veuillez sélectionner une option" at bounding box center [393, 329] width 396 height 30
select select "14-16"
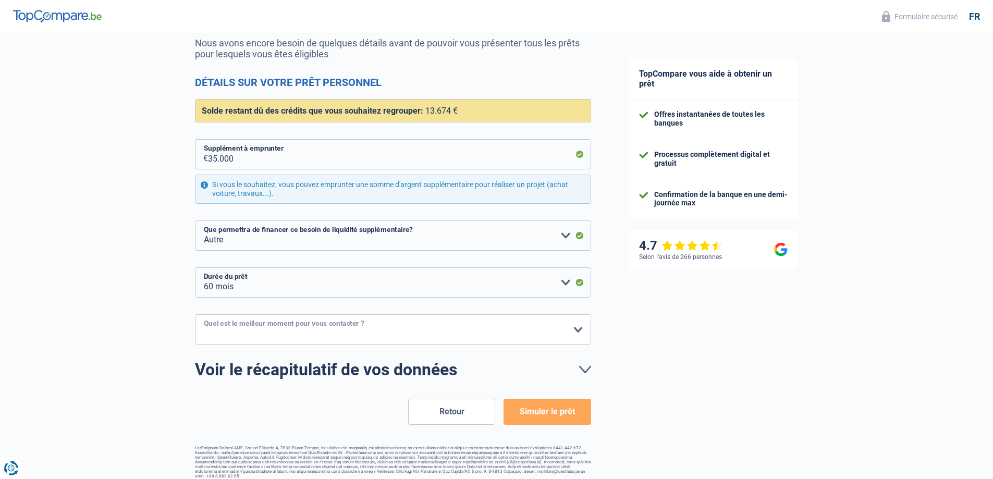
click at [195, 315] on select "10h-12h 12h-14h 14h-16h 16h-18h Veuillez sélectionner une option" at bounding box center [393, 329] width 396 height 30
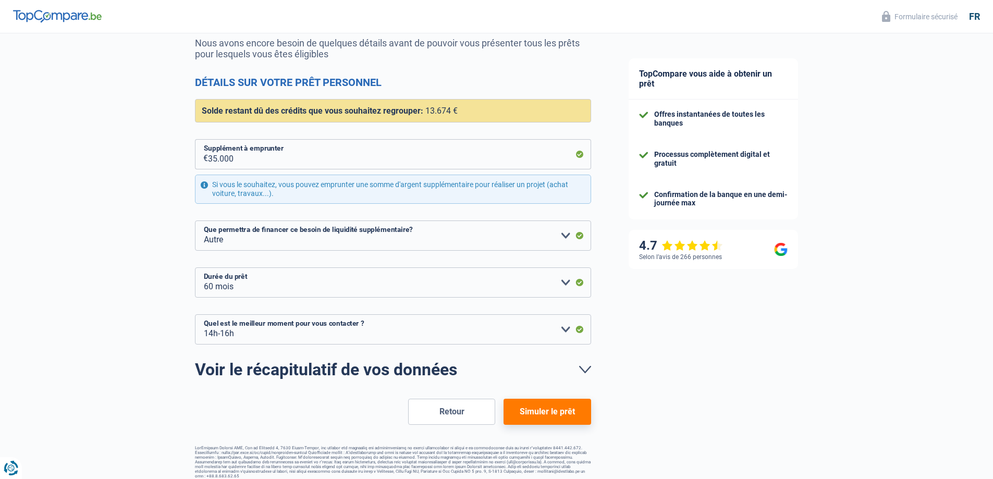
click at [550, 414] on button "Simuler le prêt" at bounding box center [547, 412] width 87 height 26
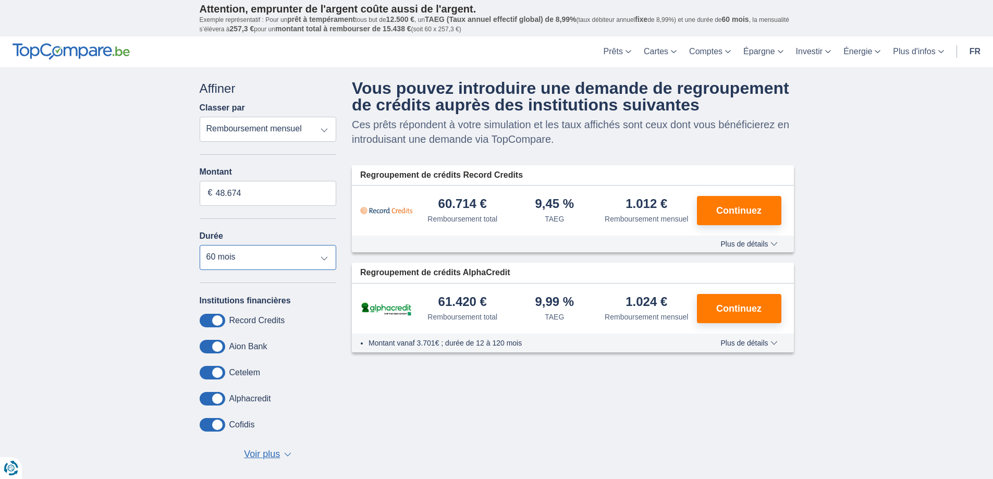
click at [324, 260] on select "12 mois 18 mois 24 mois 30 mois 36 mois 42 mois 48 mois 60 mois 72 mois 84 mois…" at bounding box center [268, 257] width 137 height 25
select select "120"
click at [200, 245] on select "12 mois 18 mois 24 mois 30 mois 36 mois 42 mois 48 mois 60 mois 72 mois 84 mois…" at bounding box center [268, 257] width 137 height 25
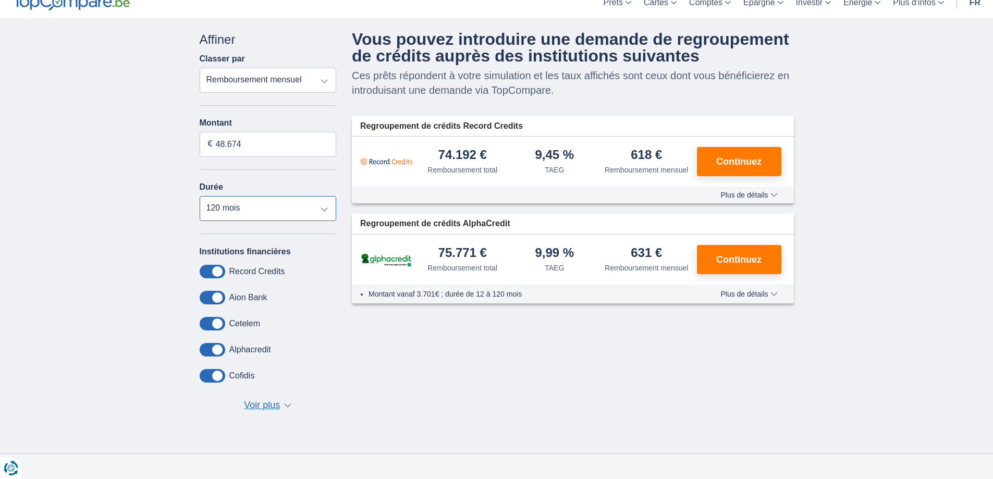
scroll to position [52, 0]
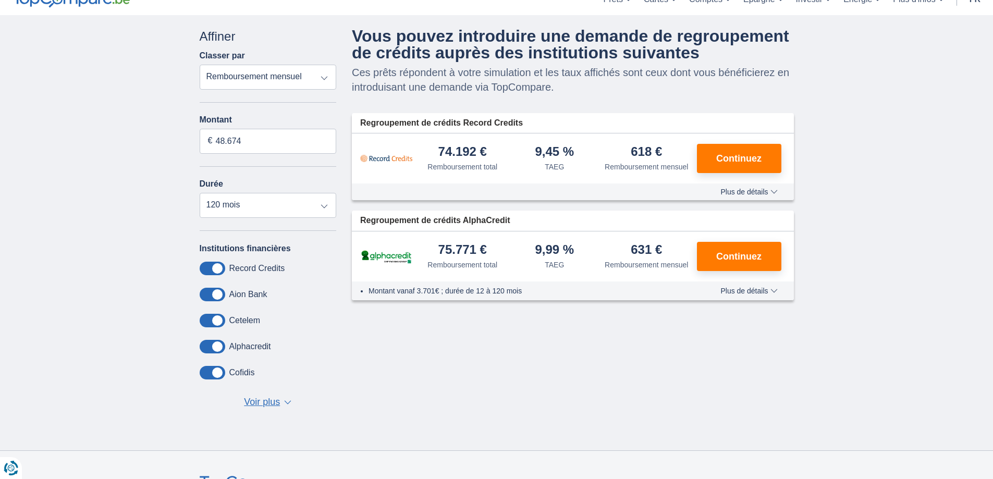
click at [777, 191] on span "Plus de détails" at bounding box center [748, 191] width 57 height 7
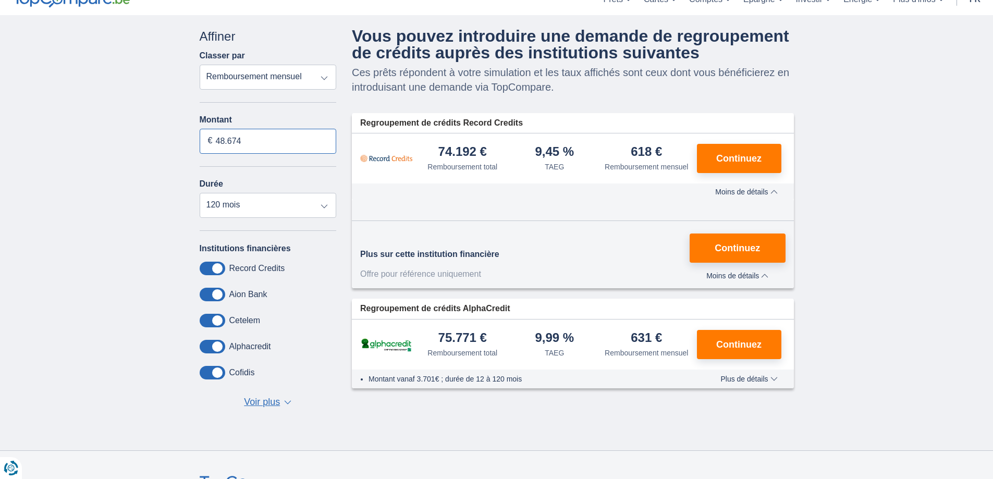
drag, startPoint x: 241, startPoint y: 143, endPoint x: 209, endPoint y: 142, distance: 31.8
click at [209, 142] on div "48.674 €" at bounding box center [268, 141] width 137 height 25
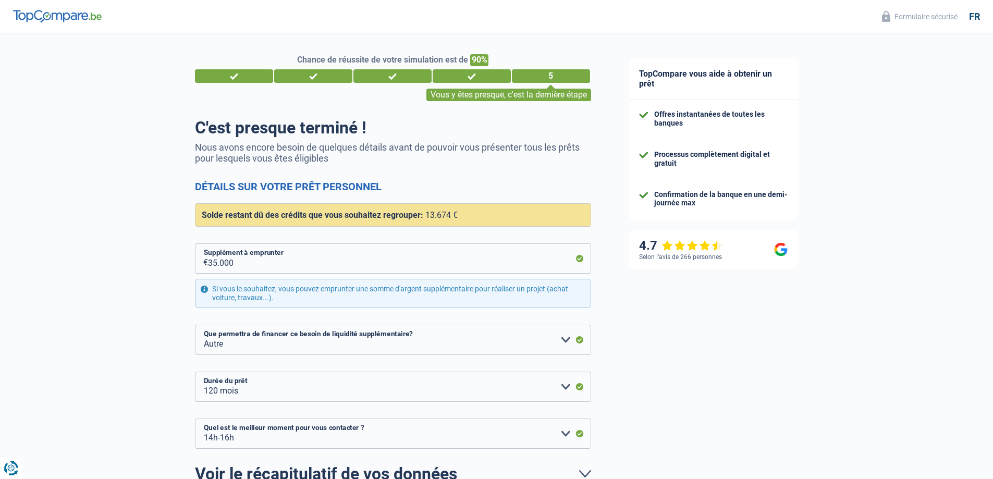
select select "refinancing"
select select "other"
select select "120"
select select "14-16"
click at [566, 388] on select "12 mois 18 mois 24 mois 30 mois 36 mois 42 mois 48 mois 60 mois 72 mois 84 mois…" at bounding box center [393, 387] width 396 height 30
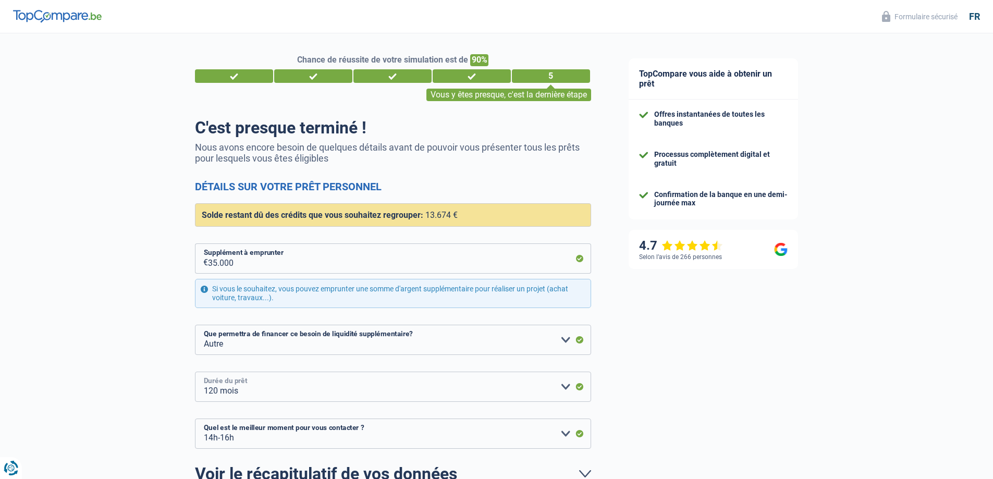
select select "60"
click at [195, 372] on select "12 mois 18 mois 24 mois 30 mois 36 mois 42 mois 48 mois 60 mois 72 mois 84 mois…" at bounding box center [393, 387] width 396 height 30
drag, startPoint x: 239, startPoint y: 263, endPoint x: 182, endPoint y: 260, distance: 56.9
click at [182, 260] on div "Chance de réussite de votre simulation est de 90% 1 2 3 4 5 Vous y êtes presque…" at bounding box center [305, 308] width 610 height 558
type input "2.500"
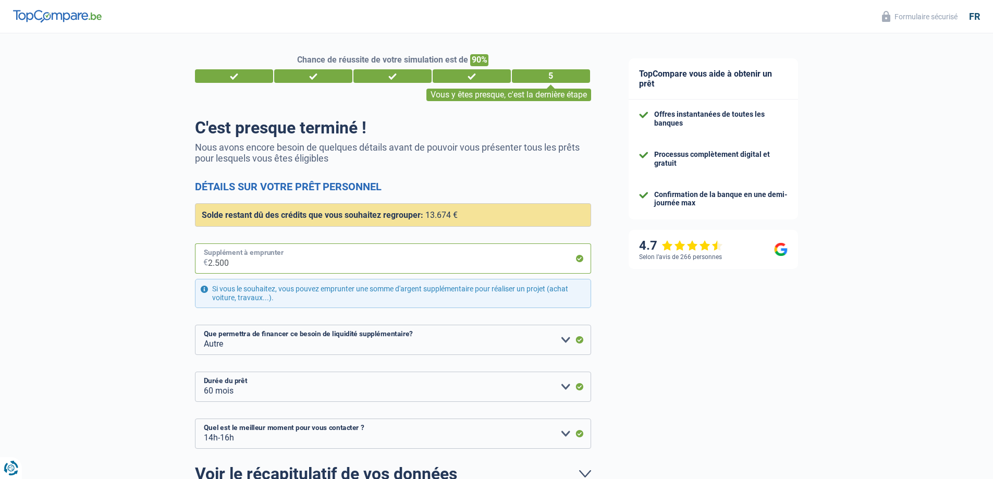
select select "84"
type input "25.000"
select select "120"
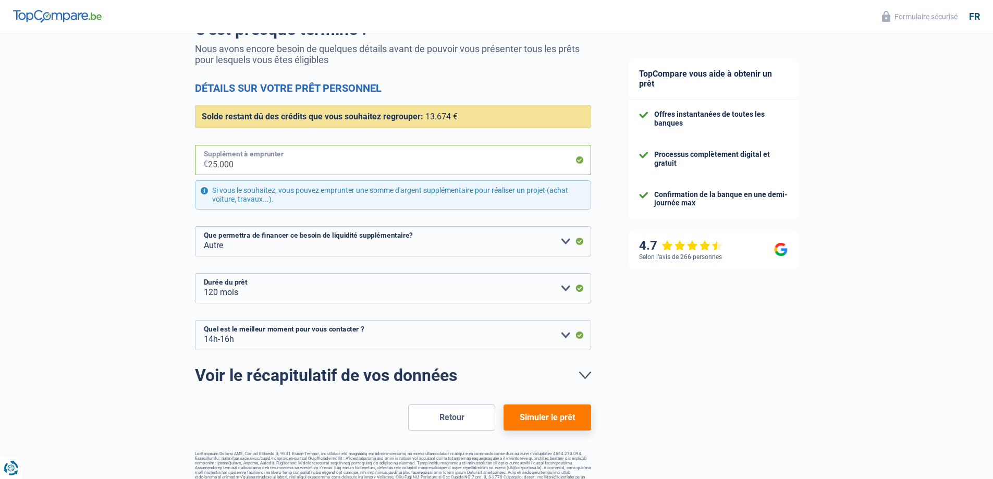
scroll to position [112, 0]
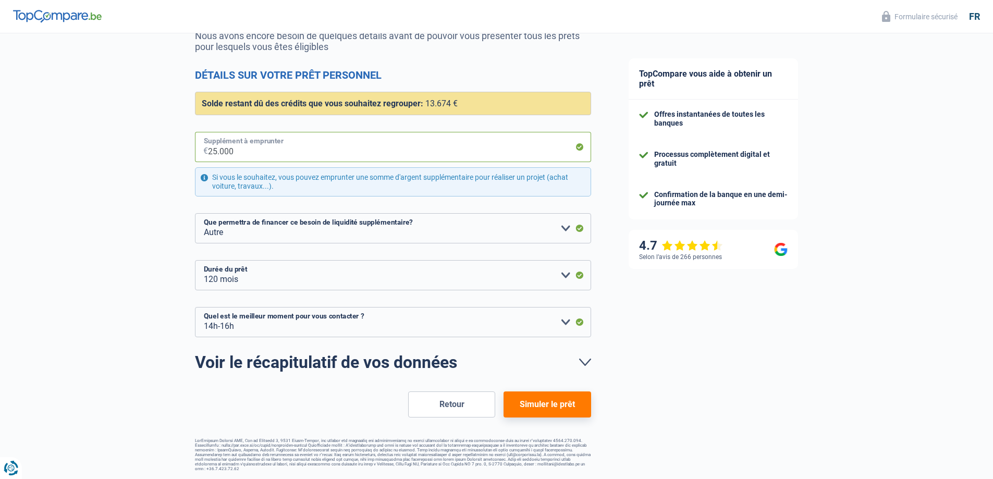
type input "25.000"
click at [539, 402] on button "Simuler le prêt" at bounding box center [547, 404] width 87 height 26
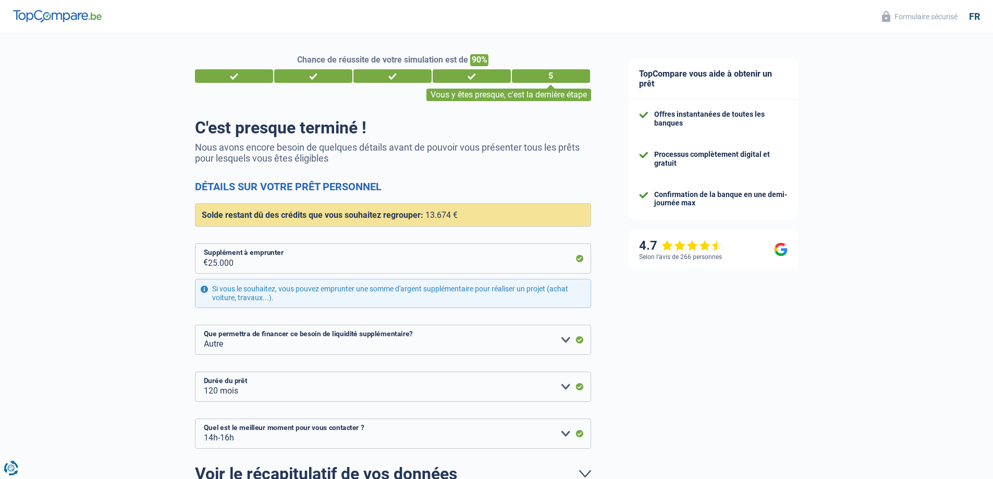
select select "refinancing"
select select "other"
select select "120"
select select "14-16"
drag, startPoint x: 216, startPoint y: 264, endPoint x: 211, endPoint y: 265, distance: 5.8
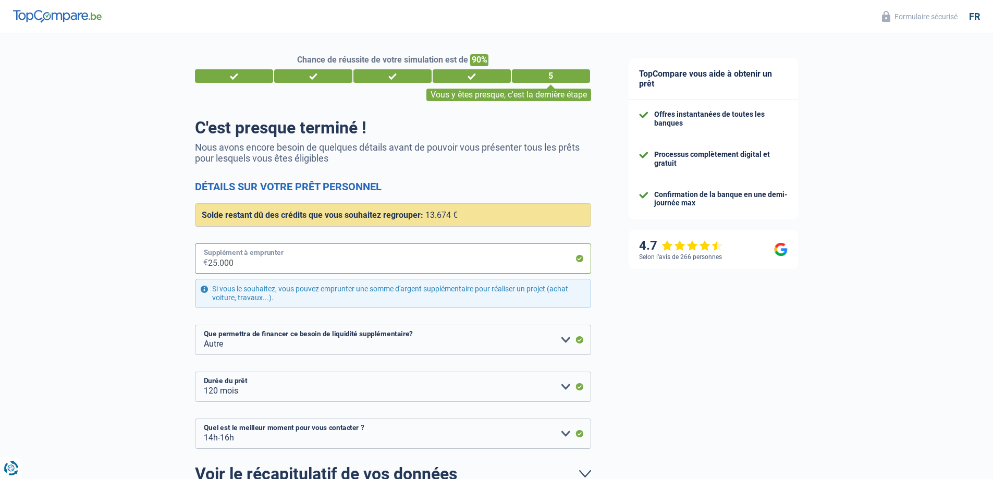
click at [211, 265] on input "25.000" at bounding box center [399, 258] width 383 height 30
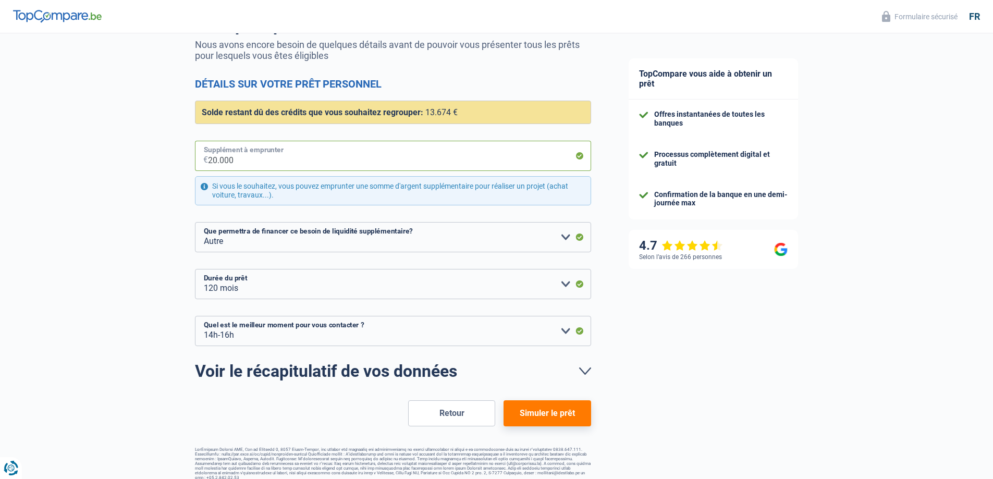
scroll to position [104, 0]
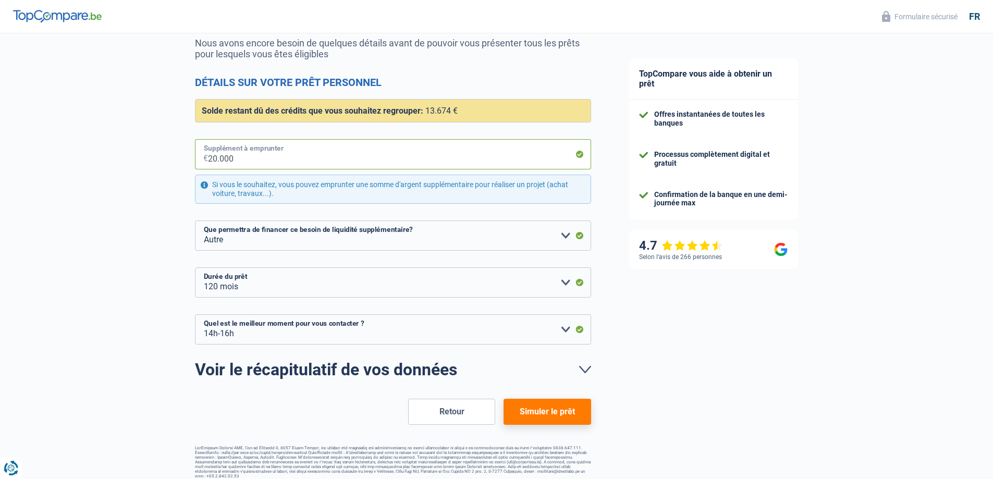
type input "20.000"
click at [539, 408] on button "Simuler le prêt" at bounding box center [547, 412] width 87 height 26
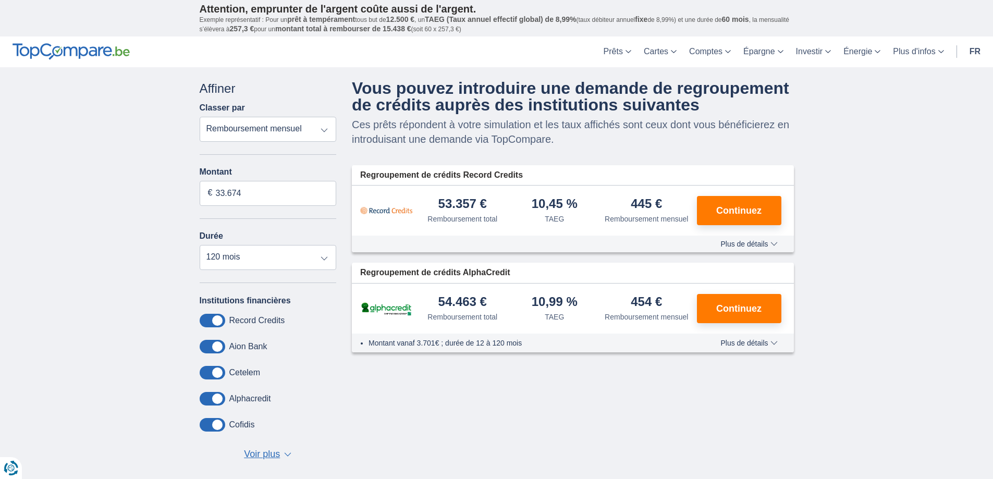
click at [255, 348] on label "Aion Bank" at bounding box center [248, 346] width 38 height 9
click at [249, 373] on label "Cetelem" at bounding box center [244, 372] width 31 height 9
click at [251, 400] on label "Alphacredit" at bounding box center [250, 398] width 42 height 9
click at [249, 424] on label "Cofidis" at bounding box center [242, 424] width 26 height 9
click at [207, 400] on span at bounding box center [213, 399] width 26 height 14
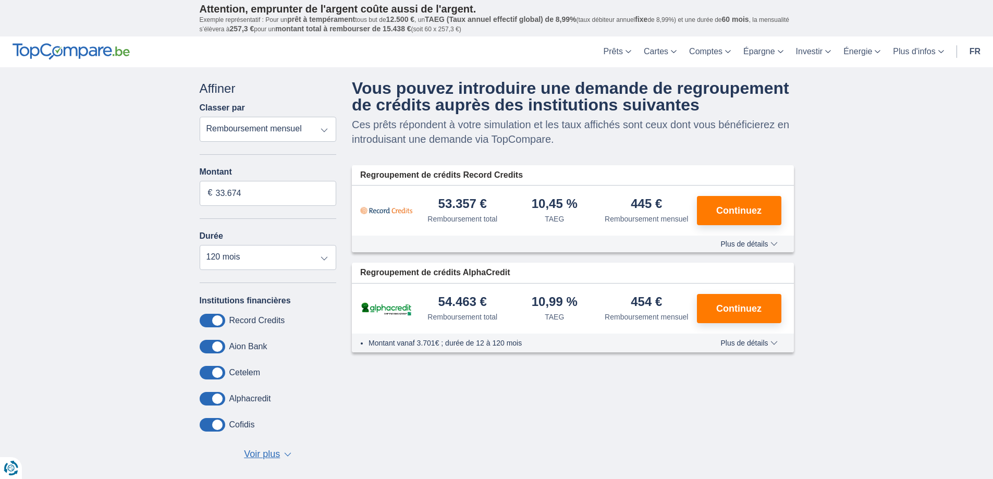
click at [0, 0] on input "checkbox" at bounding box center [0, 0] width 0 height 0
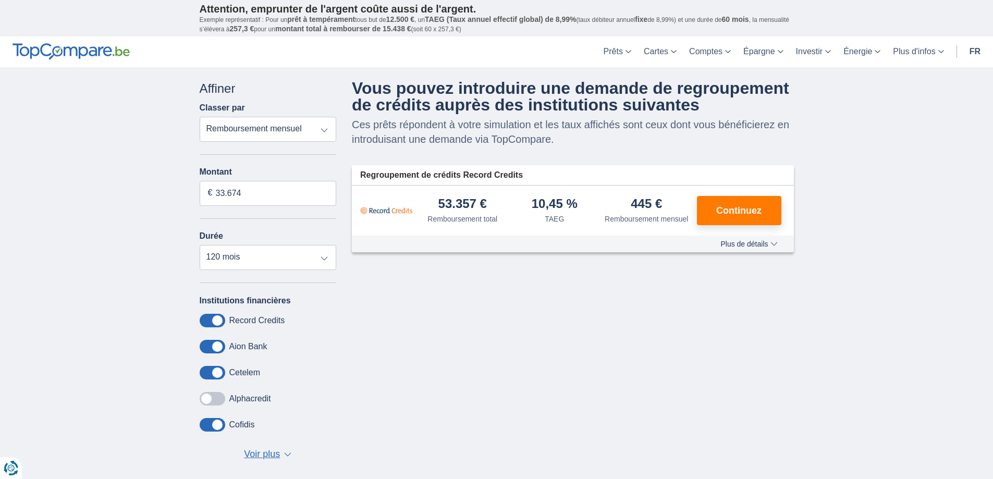
click at [205, 348] on span at bounding box center [213, 347] width 26 height 14
click at [0, 0] on input "checkbox" at bounding box center [0, 0] width 0 height 0
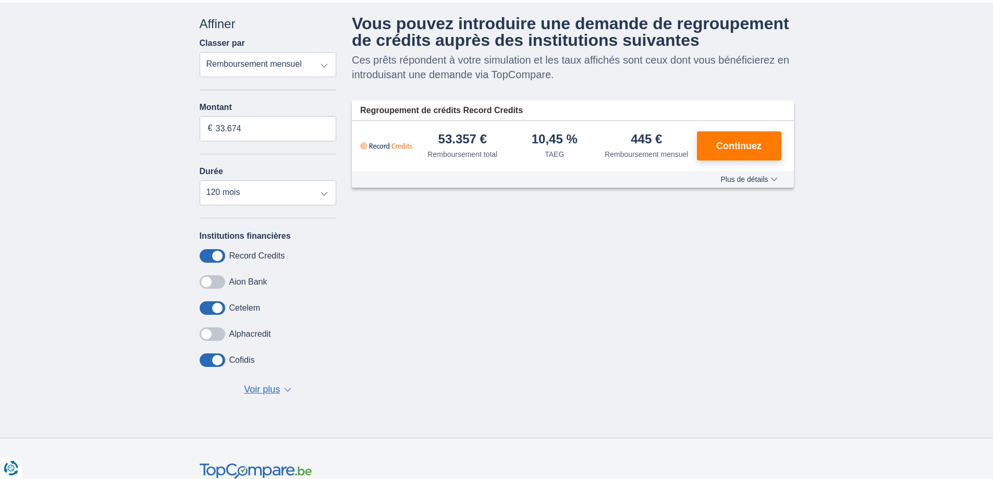
scroll to position [69, 0]
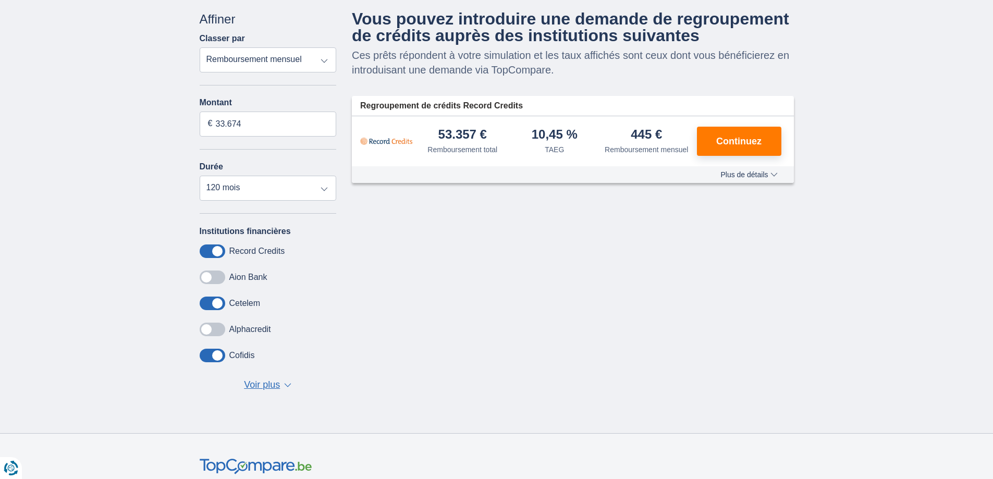
click at [272, 386] on span "Voir plus" at bounding box center [262, 385] width 36 height 14
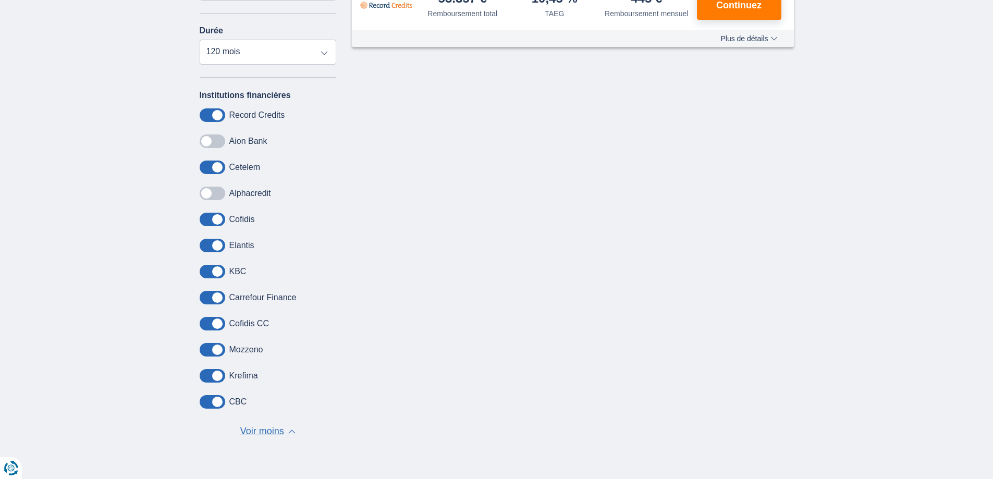
scroll to position [209, 0]
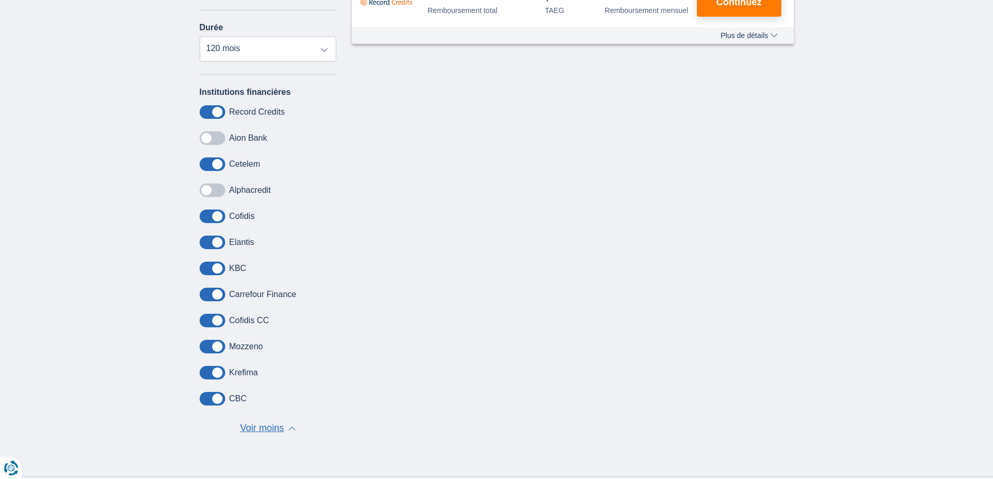
click at [258, 426] on span "Voir moins" at bounding box center [262, 429] width 44 height 14
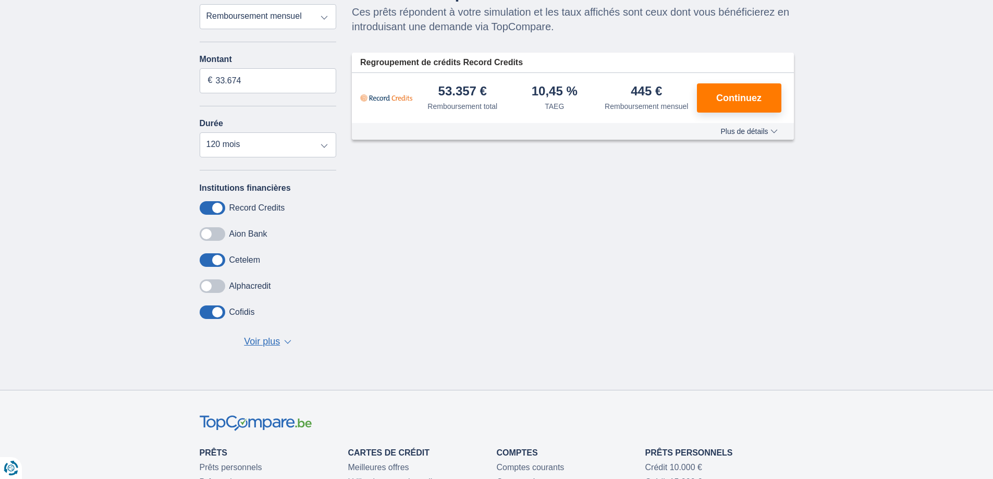
scroll to position [104, 0]
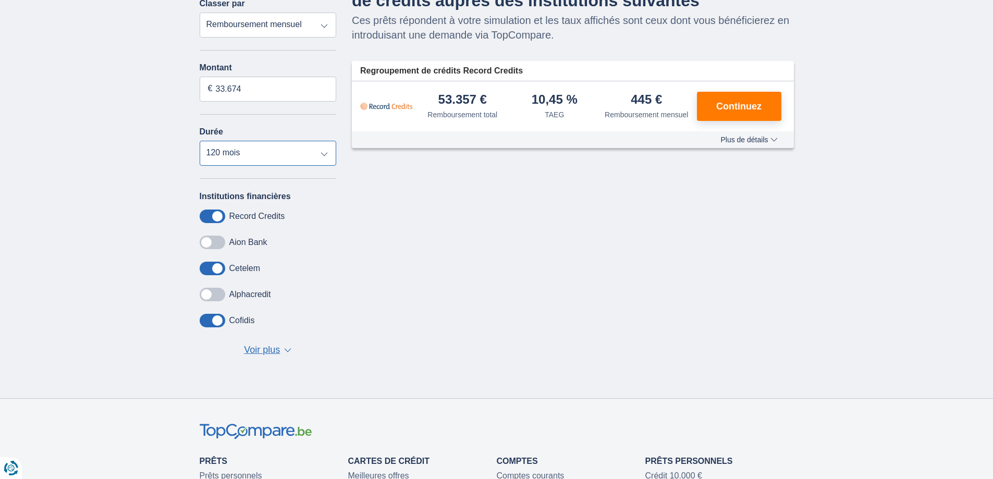
click at [325, 156] on select "12 mois 18 mois 24 mois 30 mois 36 mois 42 mois 48 mois 60 mois 72 mois 84 mois…" at bounding box center [268, 153] width 137 height 25
select select "60"
click at [200, 141] on select "12 mois 18 mois 24 mois 30 mois 36 mois 42 mois 48 mois 60 mois 72 mois 84 mois…" at bounding box center [268, 153] width 137 height 25
click at [743, 140] on span "Plus de détails" at bounding box center [748, 139] width 57 height 7
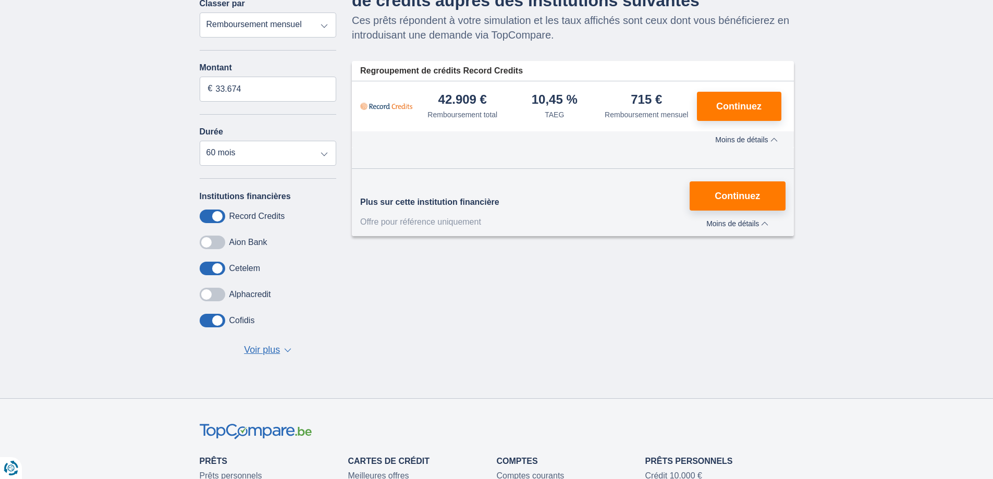
click at [745, 224] on span "Moins de détails" at bounding box center [737, 223] width 62 height 7
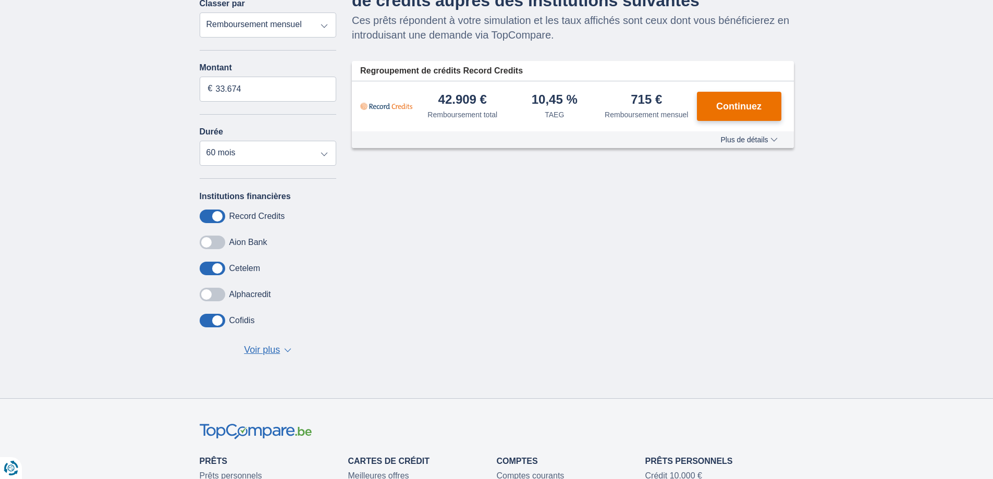
click at [739, 109] on span "Continuez" at bounding box center [738, 106] width 45 height 9
